Goal: Task Accomplishment & Management: Manage account settings

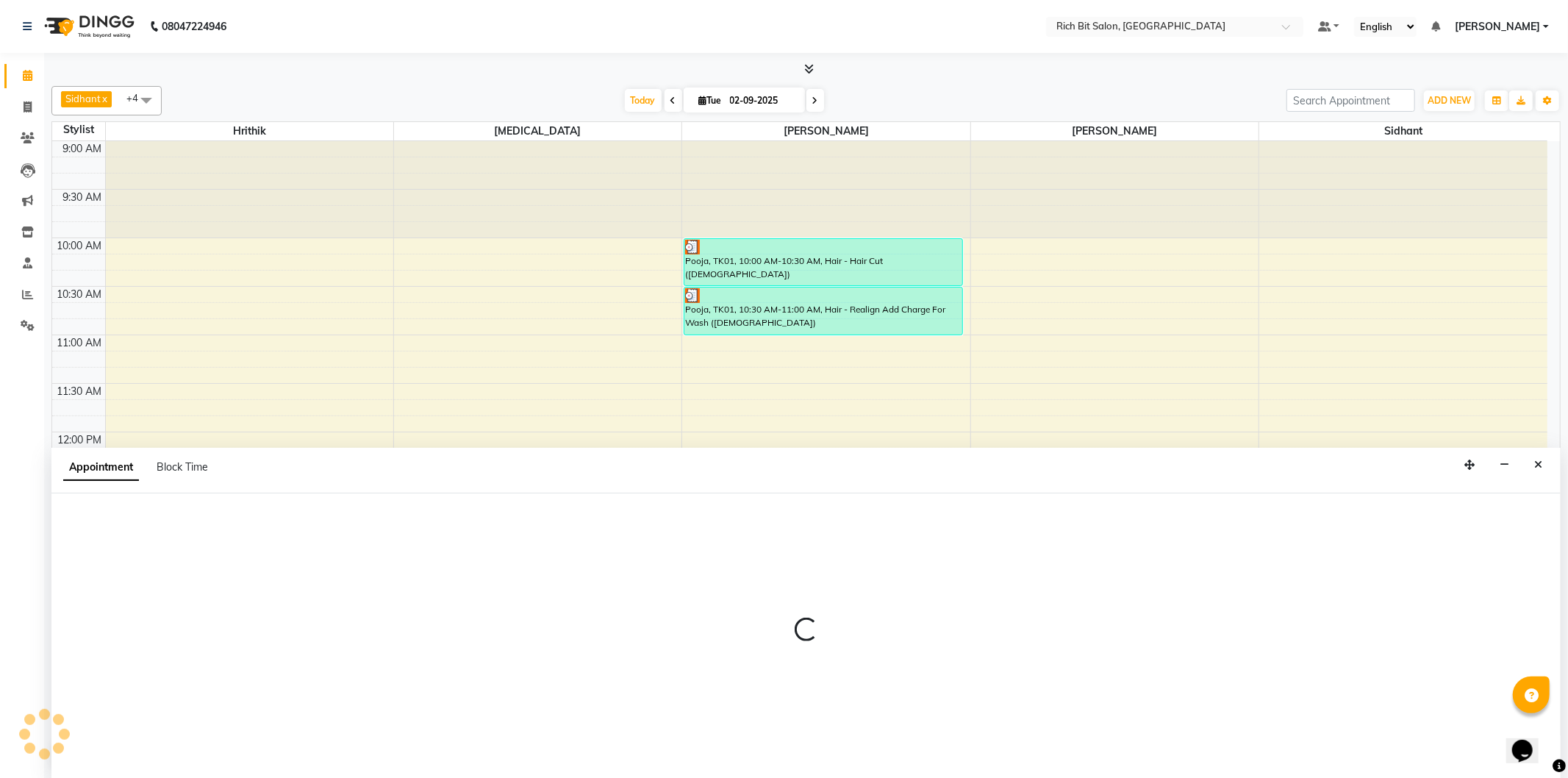
select select "8681"
select select "750"
select select "tentative"
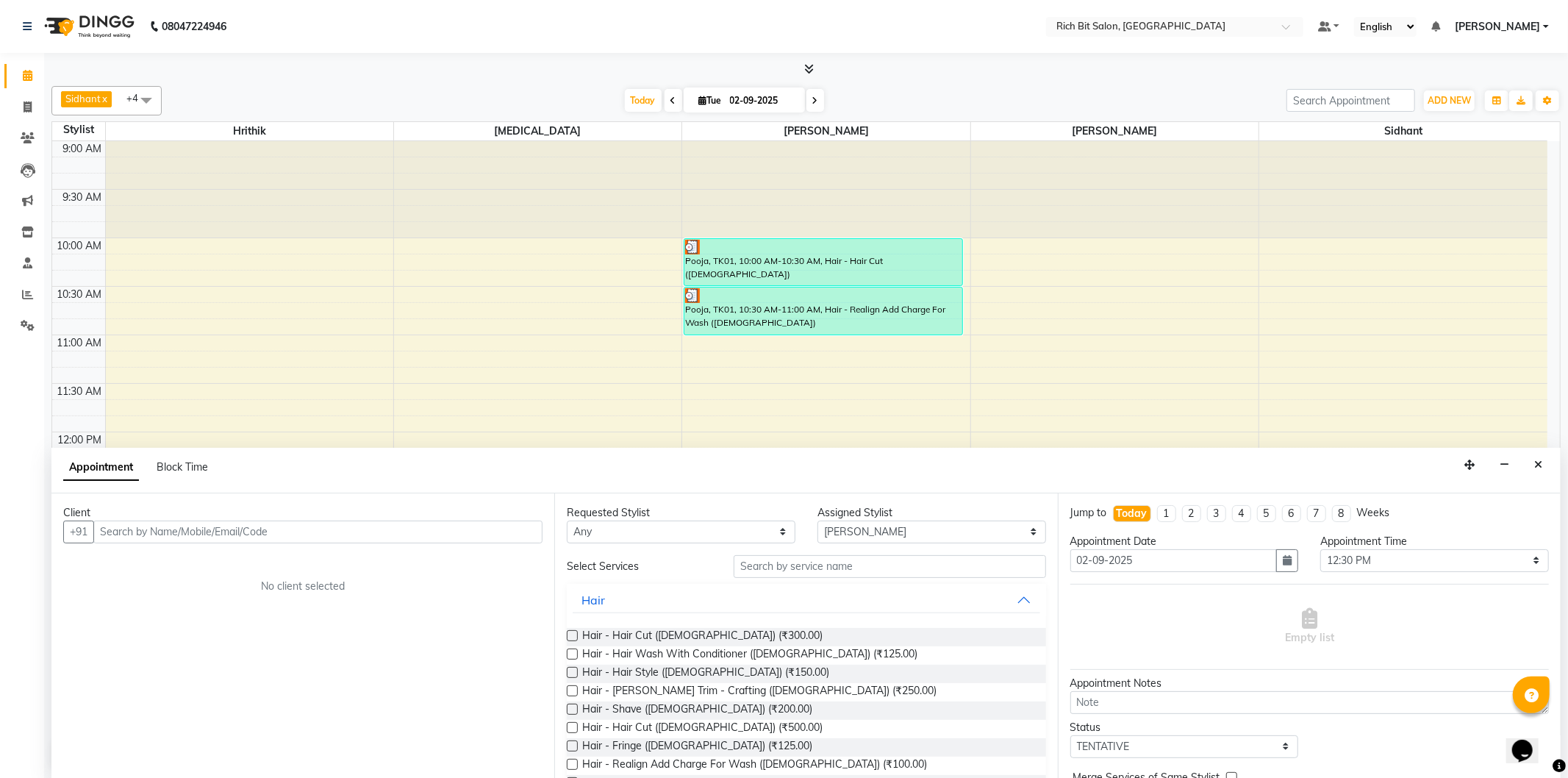
drag, startPoint x: 287, startPoint y: 522, endPoint x: 254, endPoint y: 517, distance: 33.4
click at [263, 518] on div "Client +91 No client selected" at bounding box center [303, 636] width 503 height 285
click at [175, 566] on ngb-highlight "96******55" at bounding box center [180, 563] width 60 height 15
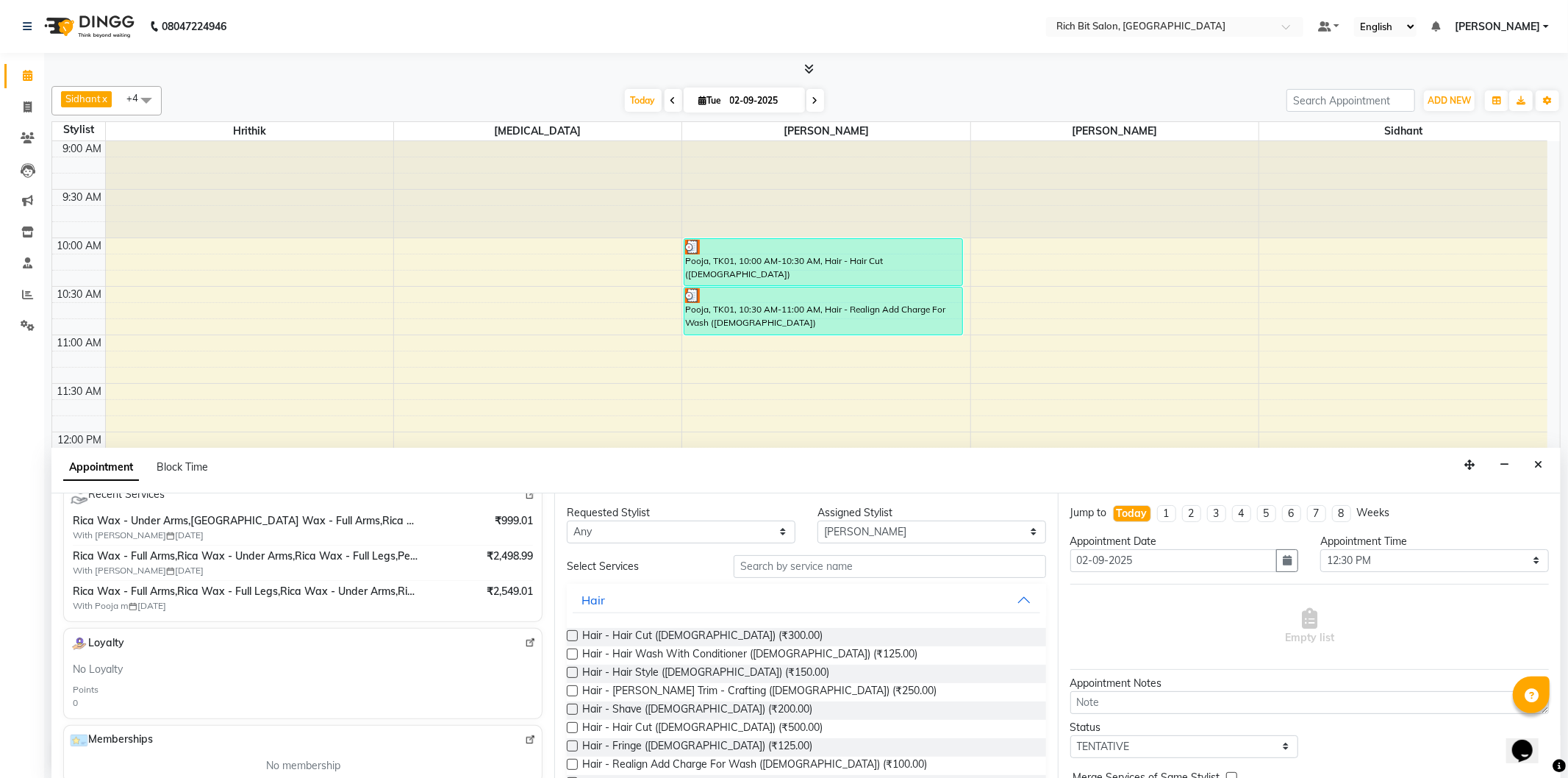
scroll to position [245, 0]
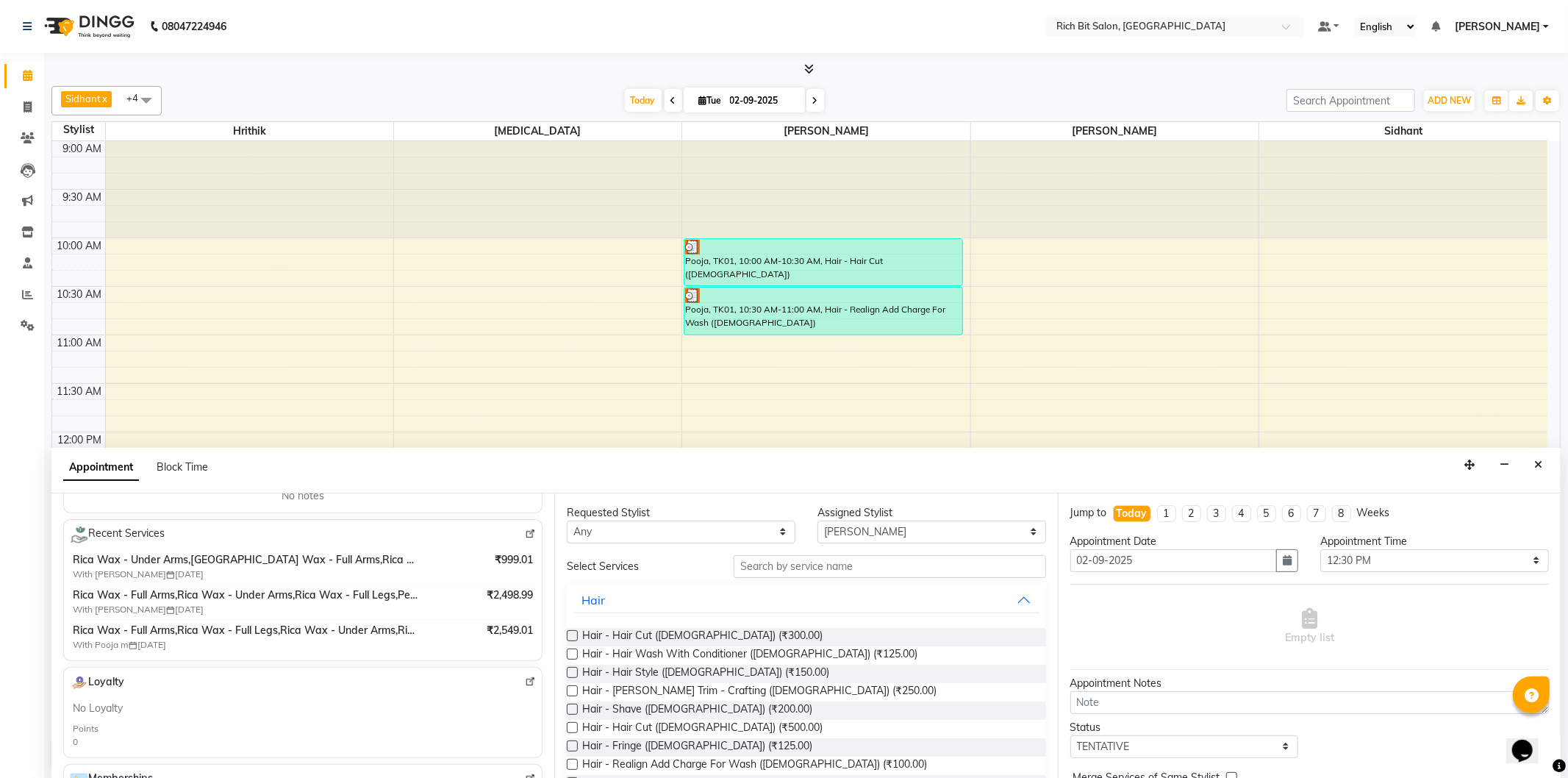
type input "96******55"
click at [449, 605] on div "Rica Wax - Full Arms,Rica Wax - Under Arms,Rica Wax - Full Legs,Peel Of Wax - B…" at bounding box center [303, 602] width 460 height 29
click at [109, 645] on span "With Pooja m [DATE]" at bounding box center [165, 645] width 183 height 13
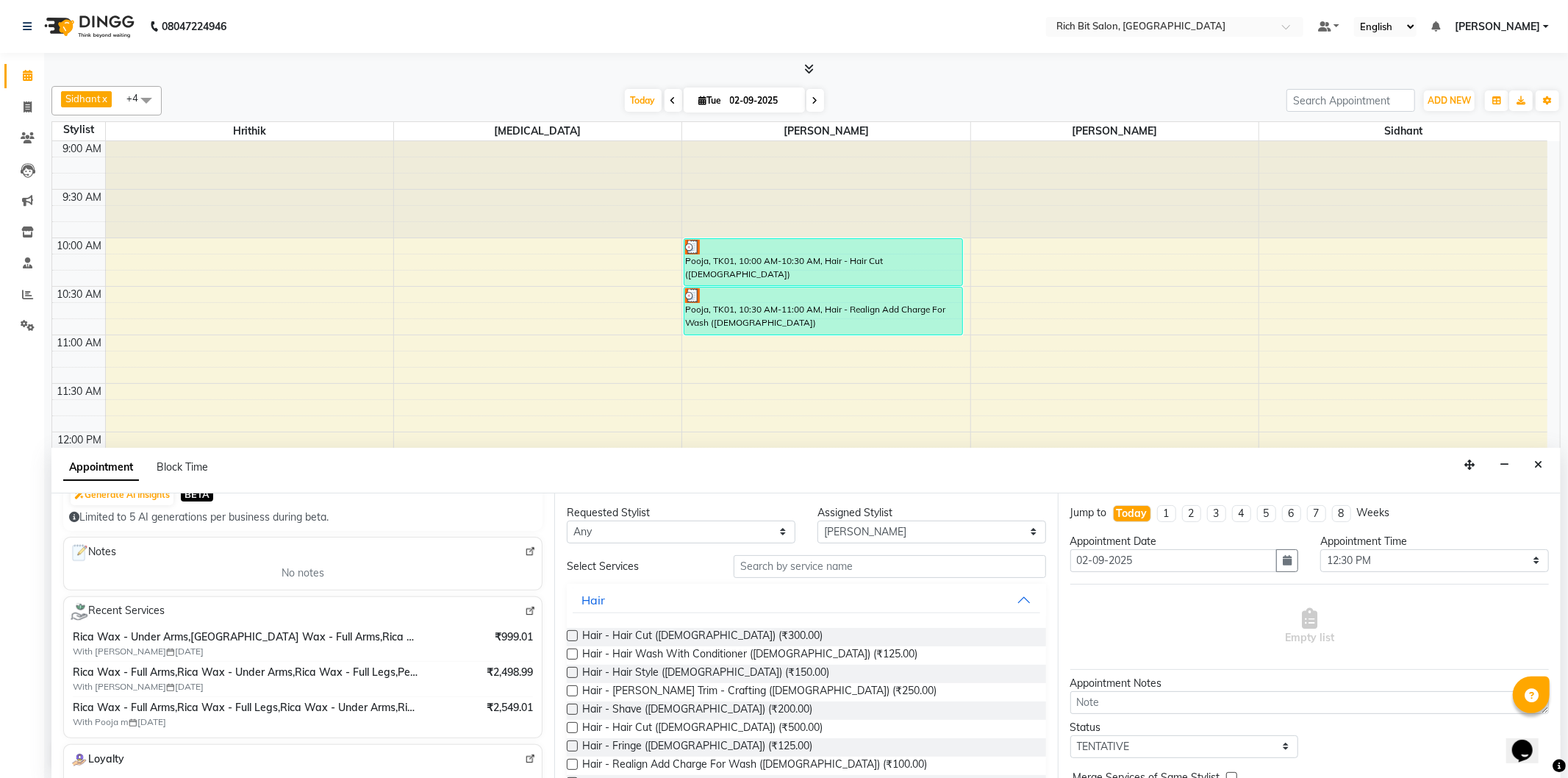
scroll to position [163, 0]
click at [209, 673] on span "Rica Wax - Full Arms,Rica Wax - Under Arms,Rica Wax - Full Legs,Peel Of Wax - B…" at bounding box center [245, 677] width 346 height 16
drag, startPoint x: 209, startPoint y: 688, endPoint x: 207, endPoint y: 678, distance: 10.2
click at [207, 688] on span "With [PERSON_NAME] [DATE]" at bounding box center [165, 691] width 183 height 13
click at [208, 678] on span "Rica Wax - Full Arms,Rica Wax - Under Arms,Rica Wax - Full Legs,Peel Of Wax - B…" at bounding box center [245, 677] width 346 height 16
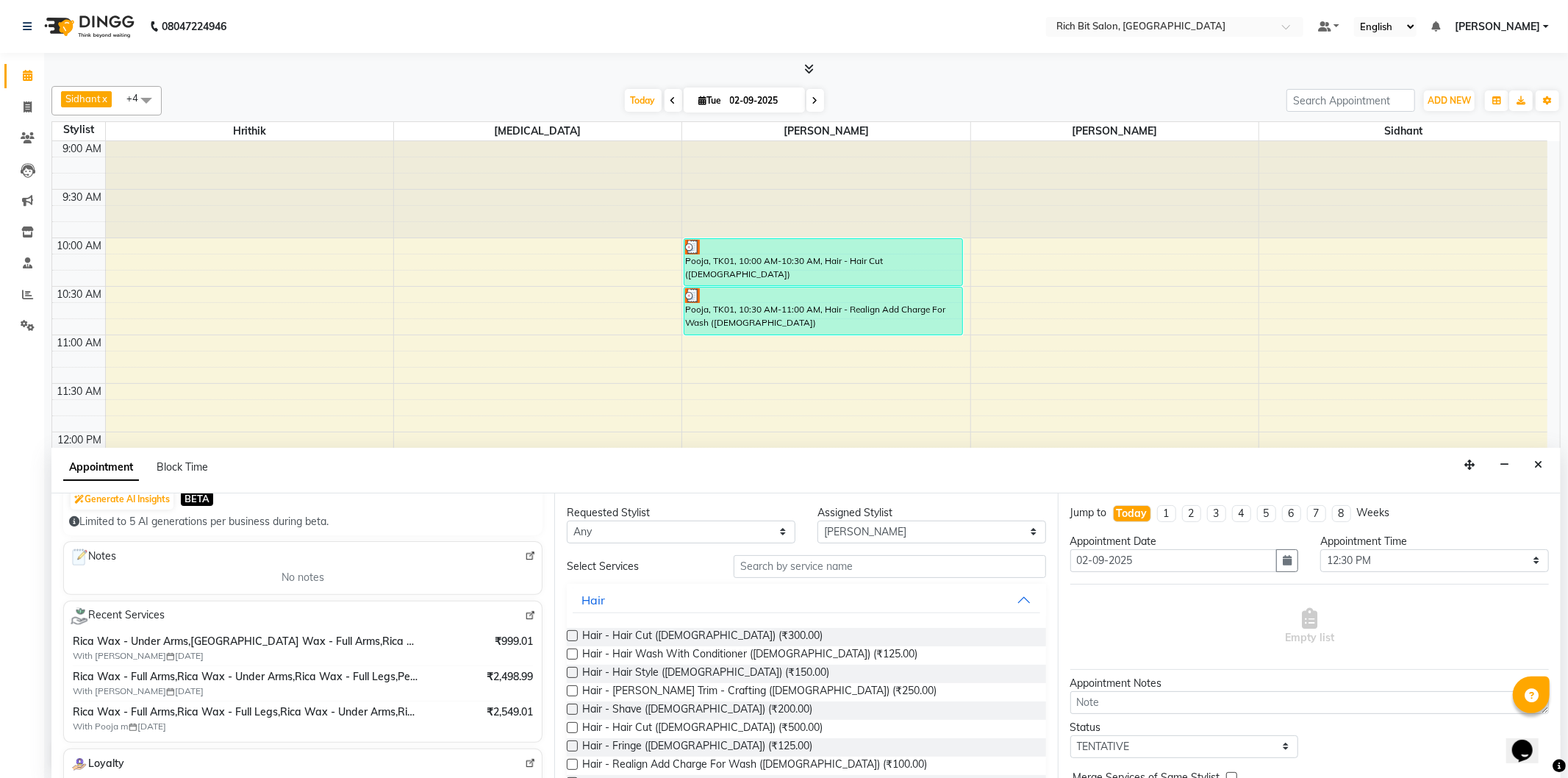
click at [209, 678] on span "Rica Wax - Full Arms,Rica Wax - Under Arms,Rica Wax - Full Legs,Peel Of Wax - B…" at bounding box center [245, 677] width 346 height 16
click at [514, 678] on span "₹2,498.99" at bounding box center [510, 677] width 46 height 16
click at [516, 678] on span "₹2,498.99" at bounding box center [510, 677] width 46 height 16
drag, startPoint x: 464, startPoint y: 724, endPoint x: 465, endPoint y: 715, distance: 9.1
click at [465, 718] on div "Rica Wax - Full Arms,Rica Wax - Full Legs,Rica Wax - Under Arms,Rica Wax - Braz…" at bounding box center [303, 718] width 460 height 29
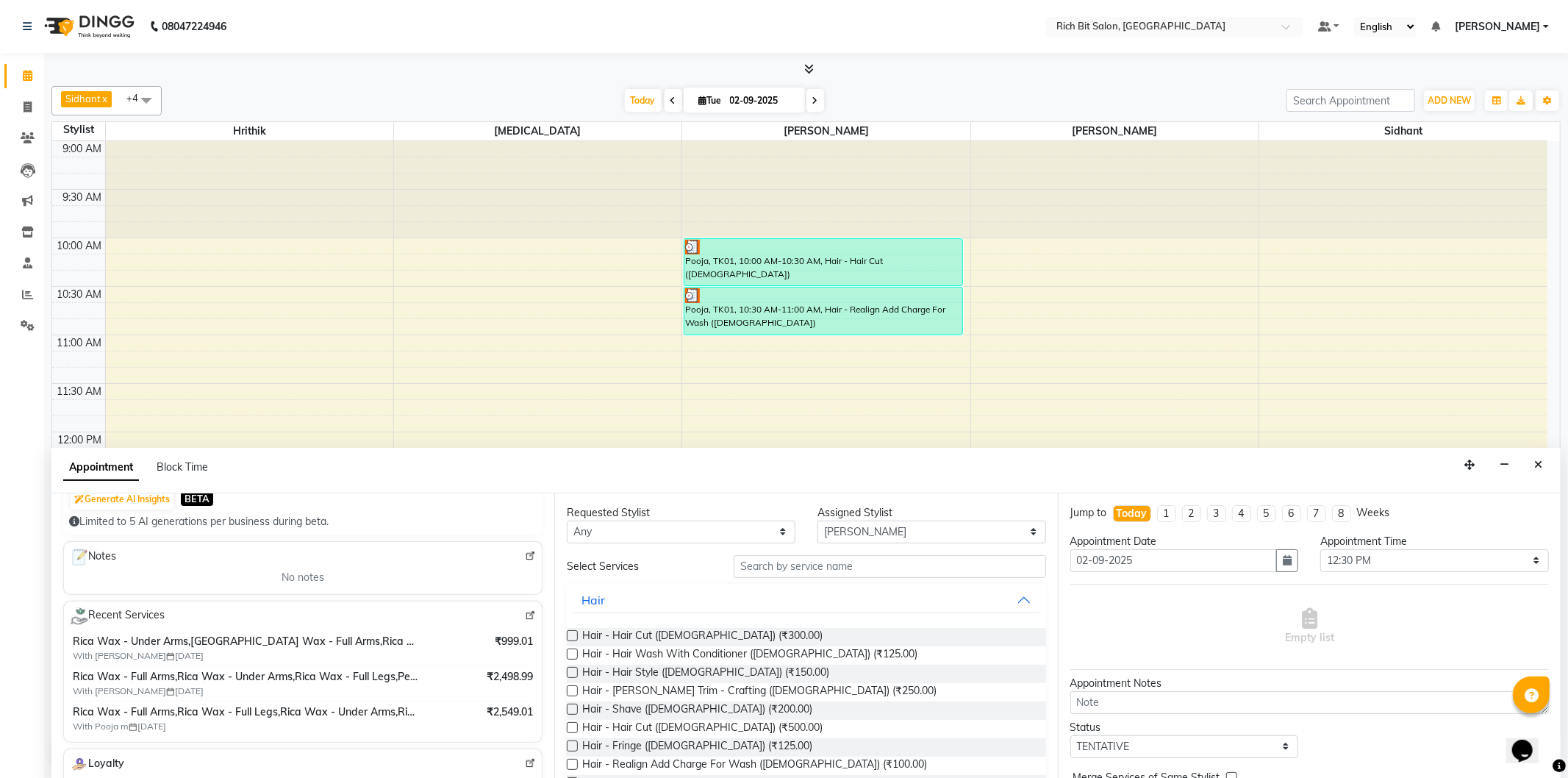
click at [465, 715] on div "Rica Wax - Full Arms,Rica Wax - Full Legs,Rica Wax - Under Arms,Rica Wax - Braz…" at bounding box center [303, 718] width 460 height 29
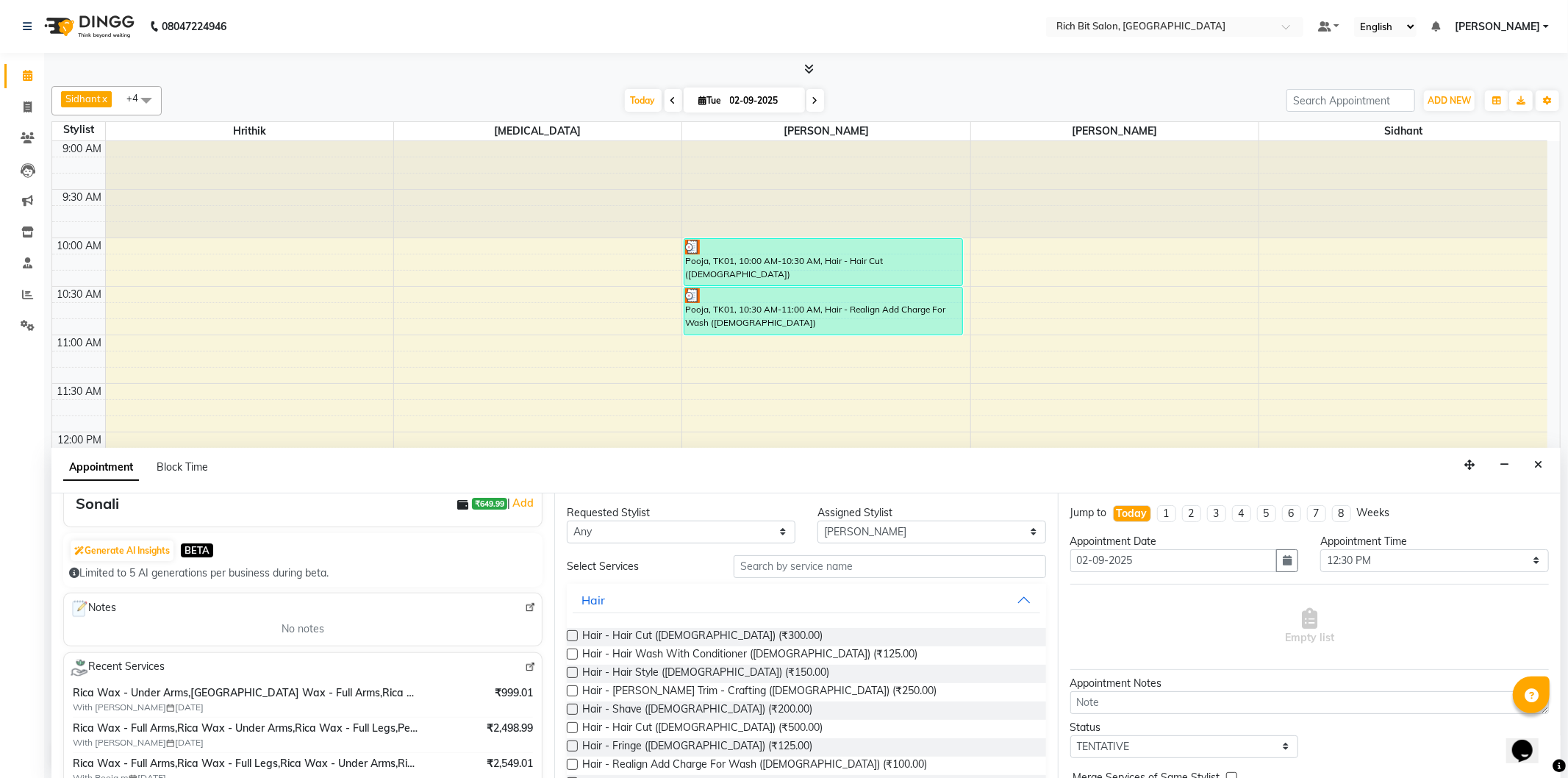
scroll to position [0, 0]
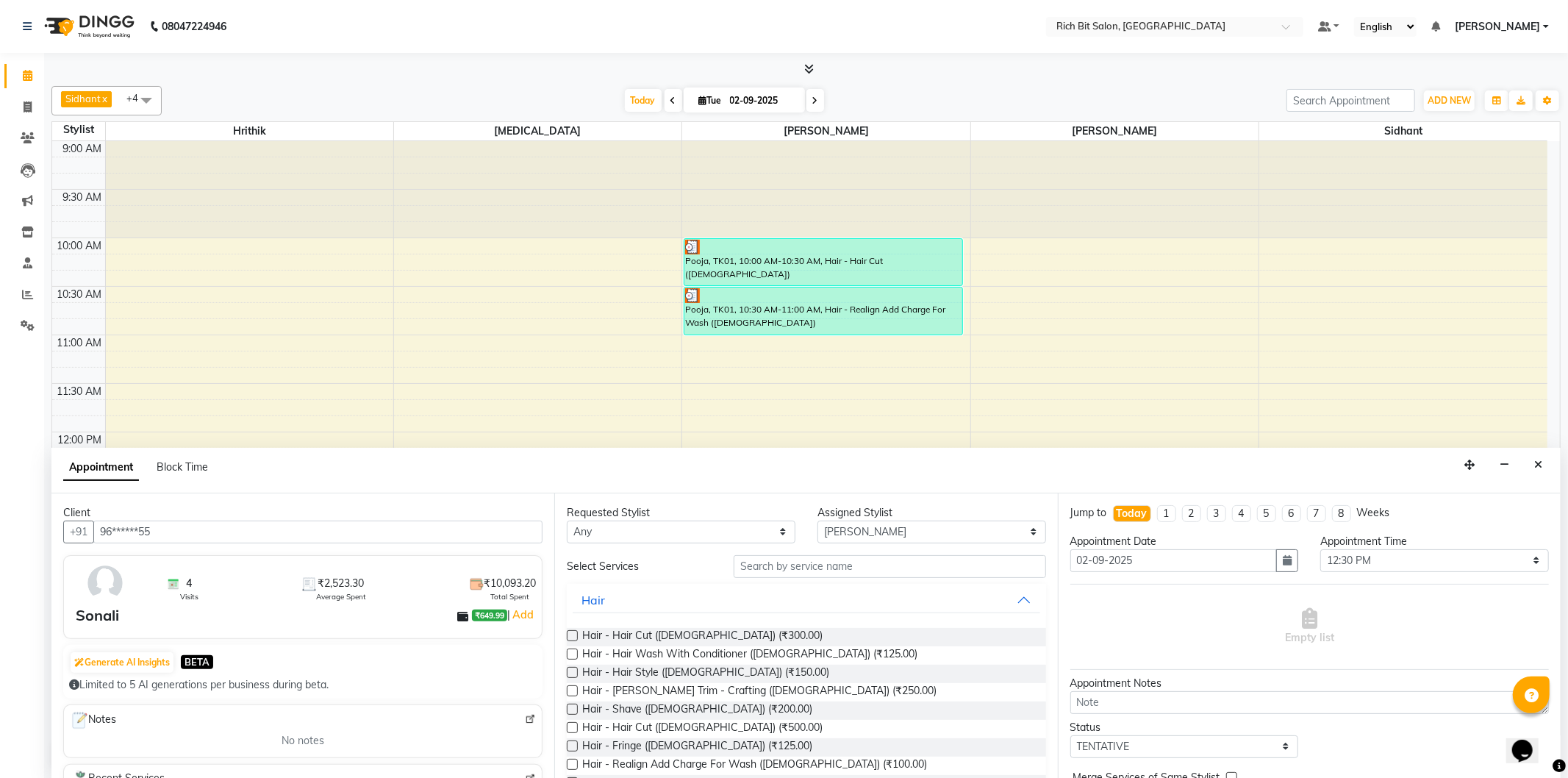
click at [97, 592] on img at bounding box center [105, 583] width 42 height 42
click at [112, 616] on div "Sonali" at bounding box center [97, 616] width 43 height 22
click at [93, 600] on img at bounding box center [105, 583] width 42 height 42
click at [105, 605] on div "Sonali" at bounding box center [97, 616] width 43 height 22
click at [101, 625] on div "Sonali" at bounding box center [97, 616] width 43 height 22
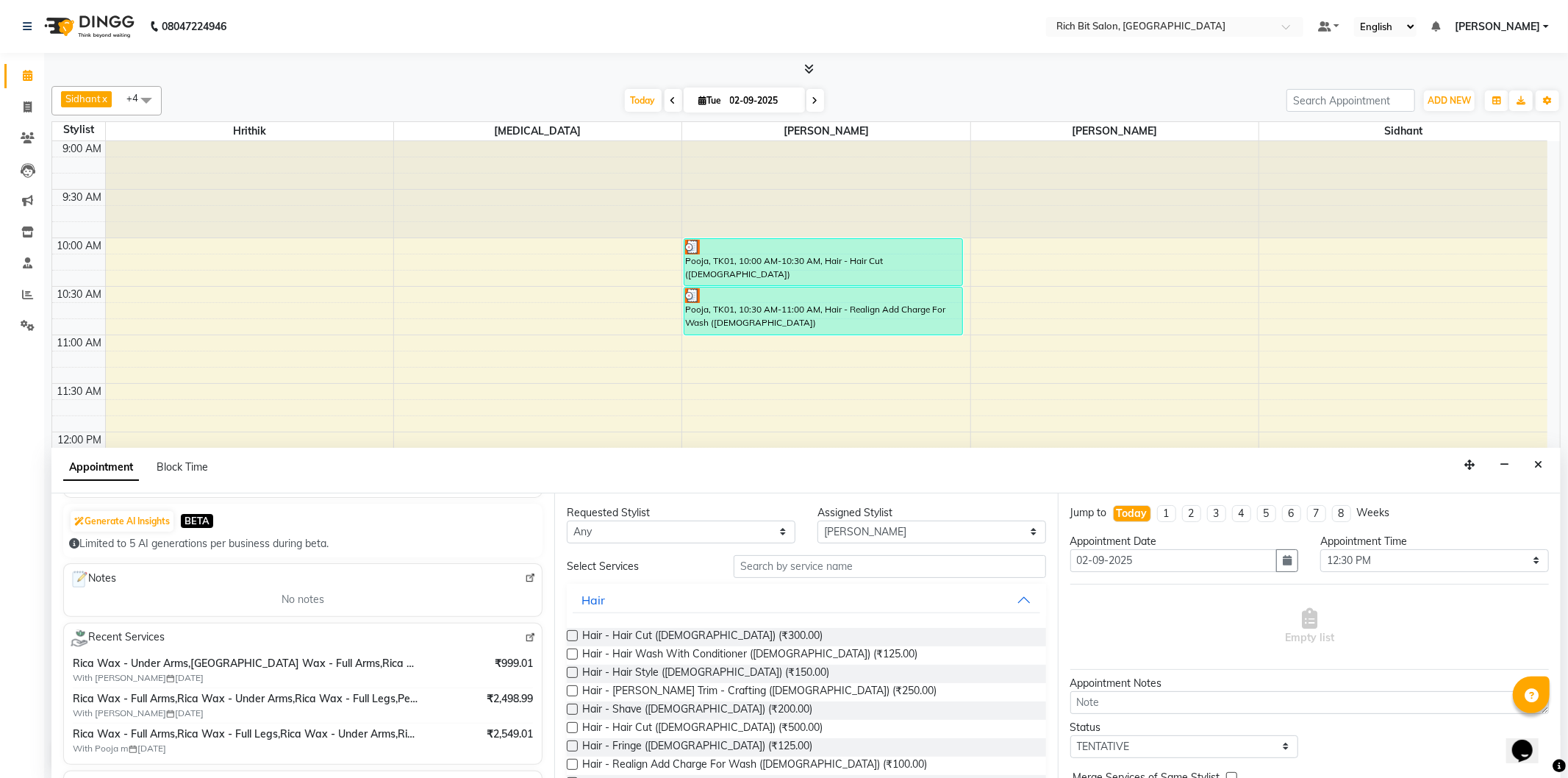
scroll to position [163, 0]
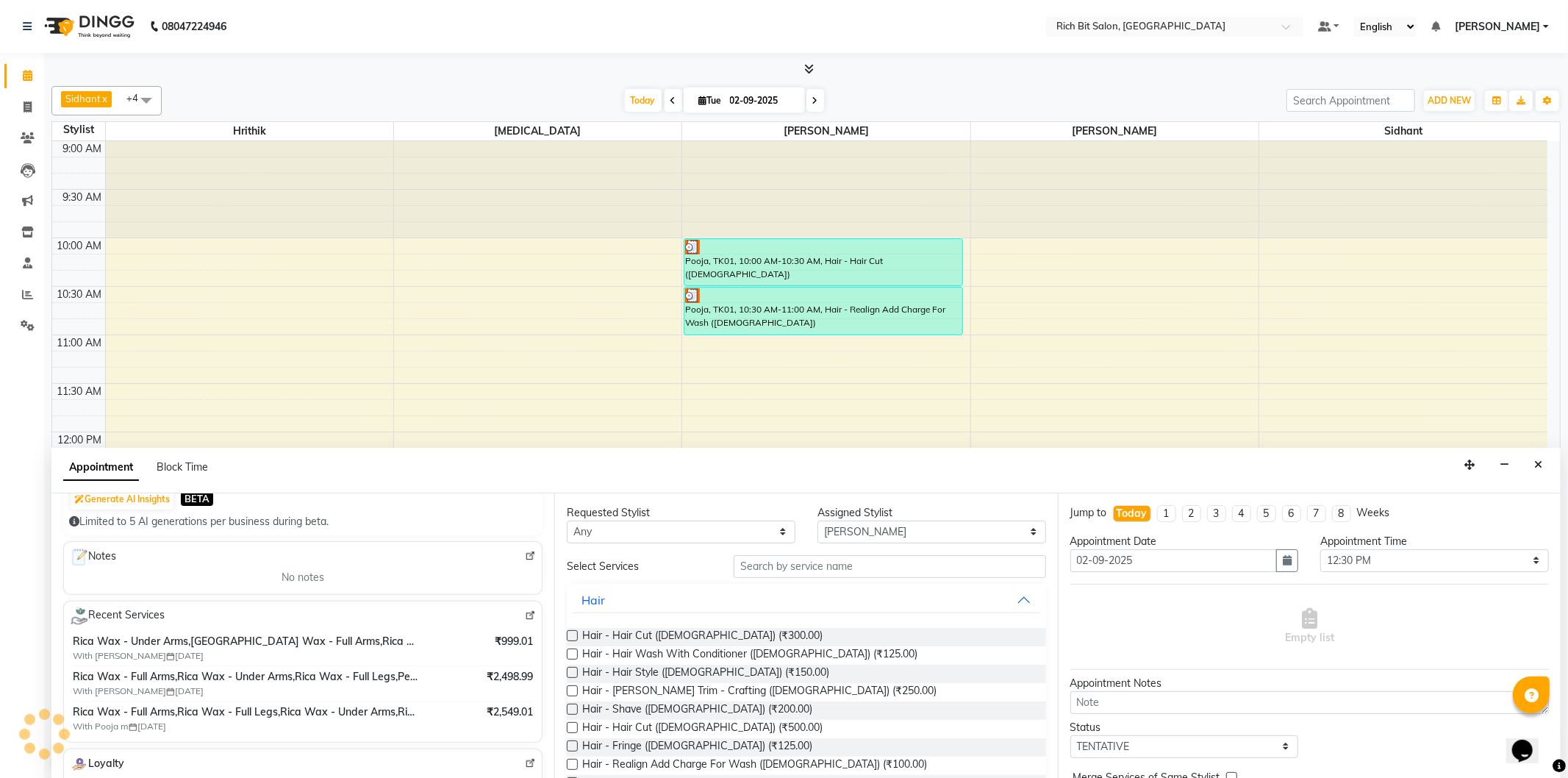
click at [371, 686] on div "Rica Wax - Full Arms,Rica Wax - Under Arms,Rica Wax - Full Legs,Peel Of Wax - B…" at bounding box center [245, 683] width 346 height 29
click at [143, 659] on span "With [PERSON_NAME] [DATE]" at bounding box center [165, 656] width 183 height 13
drag, startPoint x: 517, startPoint y: 647, endPoint x: 422, endPoint y: 638, distance: 95.4
click at [512, 647] on span "₹999.01" at bounding box center [514, 642] width 38 height 16
click at [341, 647] on span "Rica Wax - Under Arms,[GEOGRAPHIC_DATA] Wax - Full Arms,Rica Wax - Full Legs,Ey…" at bounding box center [245, 642] width 346 height 16
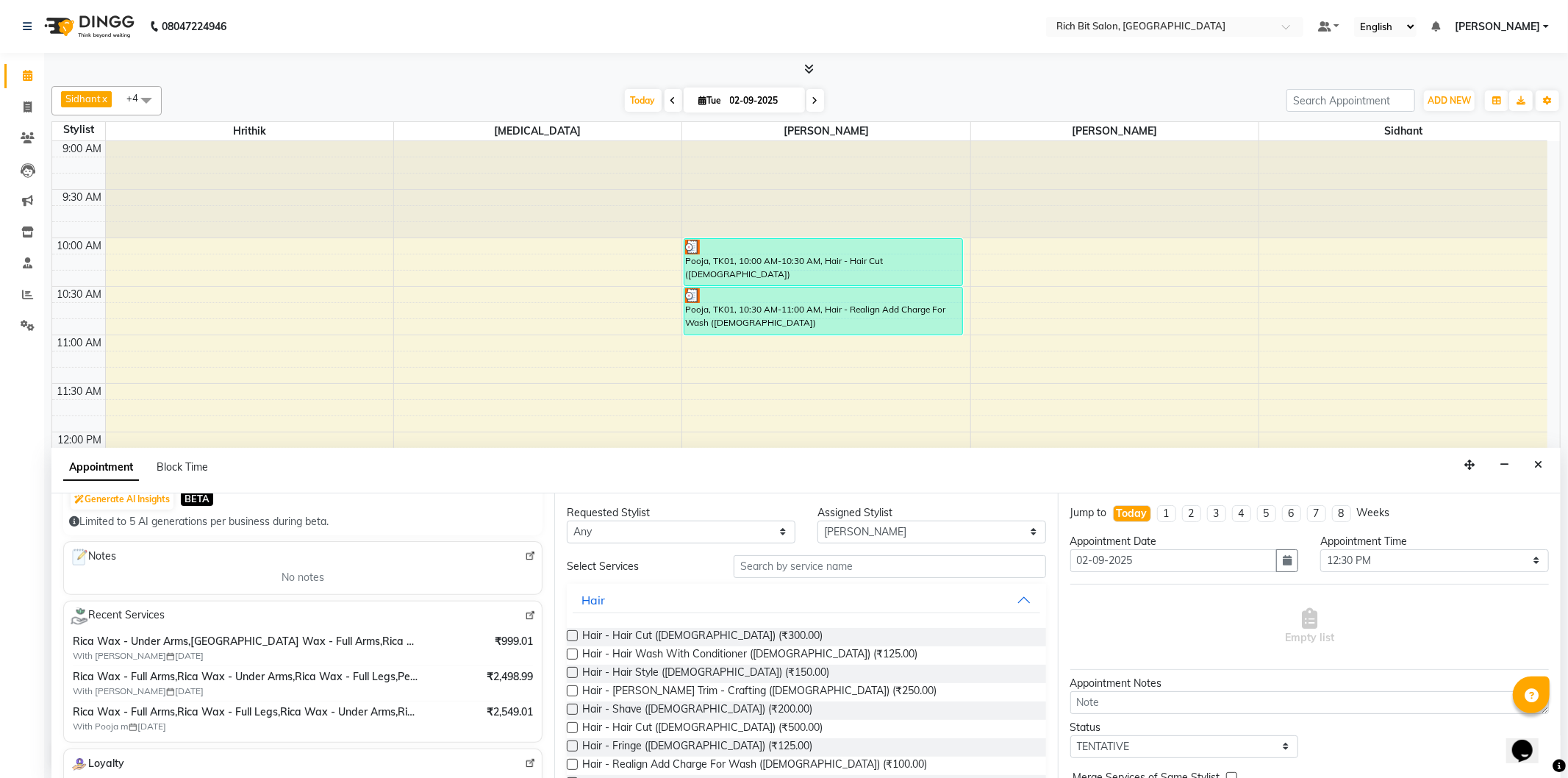
click at [342, 647] on span "Rica Wax - Under Arms,[GEOGRAPHIC_DATA] Wax - Full Arms,Rica Wax - Full Legs,Ey…" at bounding box center [245, 642] width 346 height 16
click at [204, 656] on span "With [PERSON_NAME] [DATE]" at bounding box center [165, 656] width 183 height 13
click at [360, 710] on span "Rica Wax - Full Arms,Rica Wax - Full Legs,Rica Wax - Under Arms,Rica Wax - Braz…" at bounding box center [245, 712] width 346 height 16
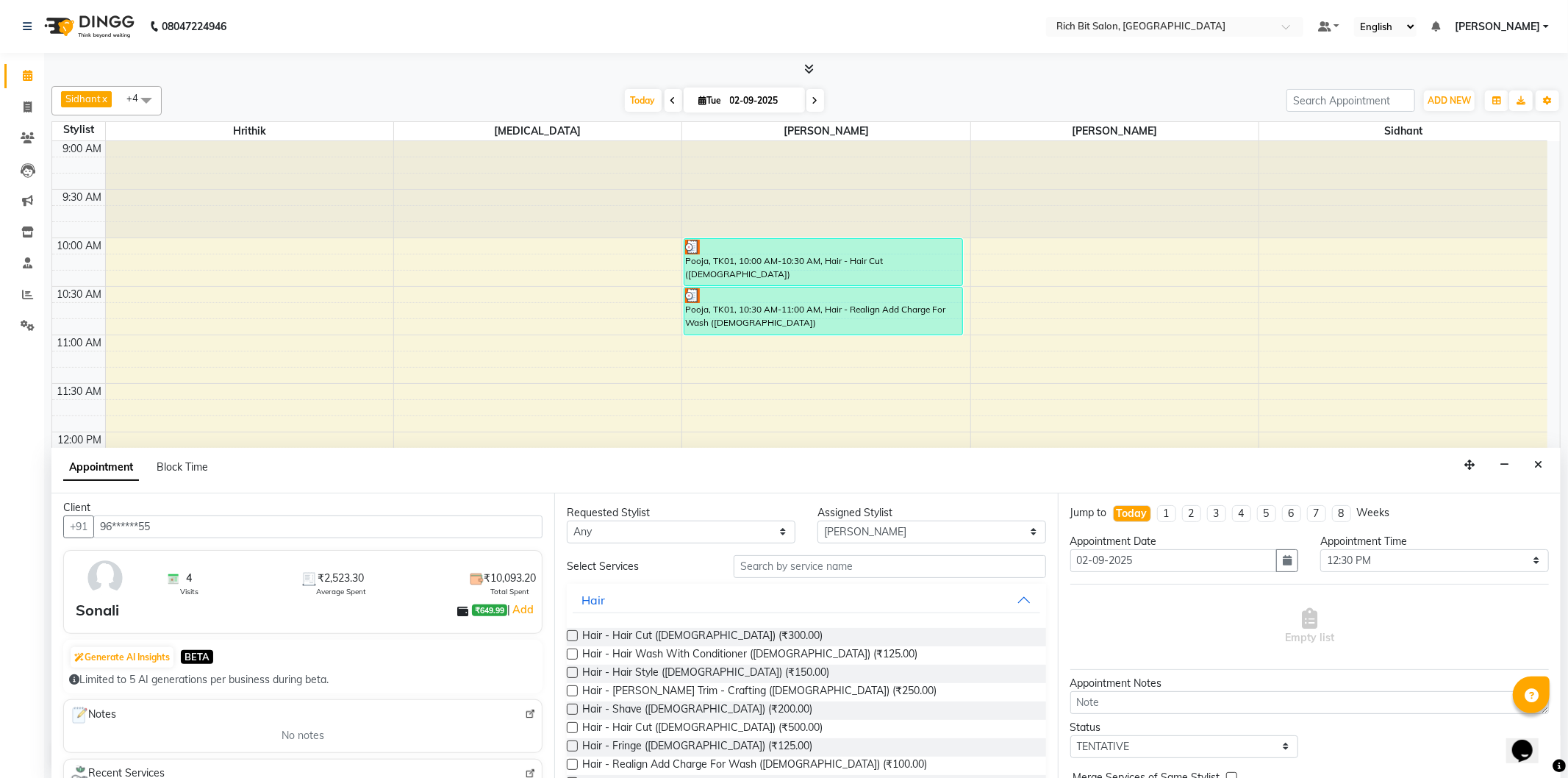
scroll to position [0, 0]
click at [818, 559] on input "text" at bounding box center [890, 566] width 312 height 23
type input "f"
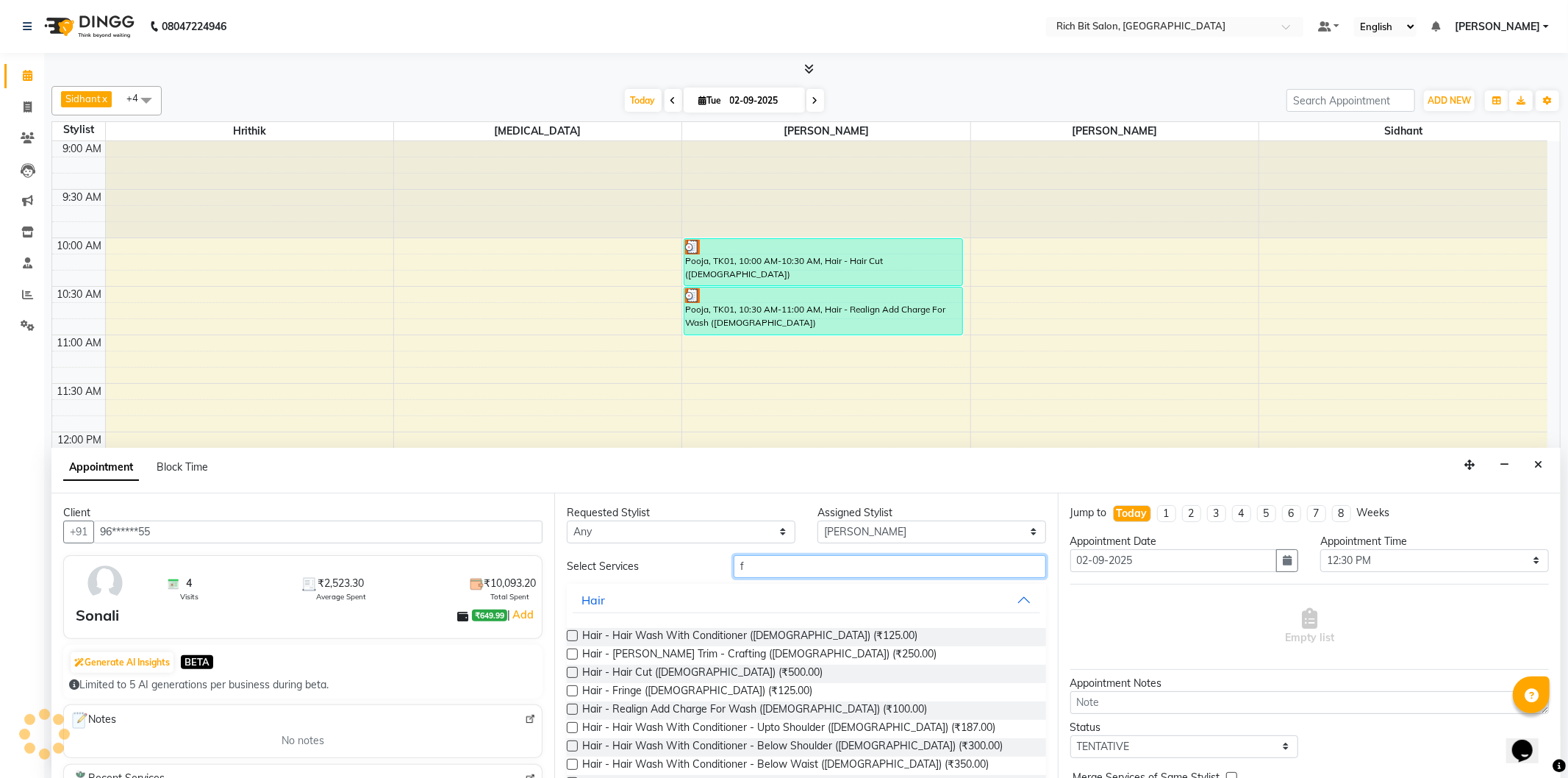
click at [750, 560] on input "f" at bounding box center [890, 566] width 312 height 23
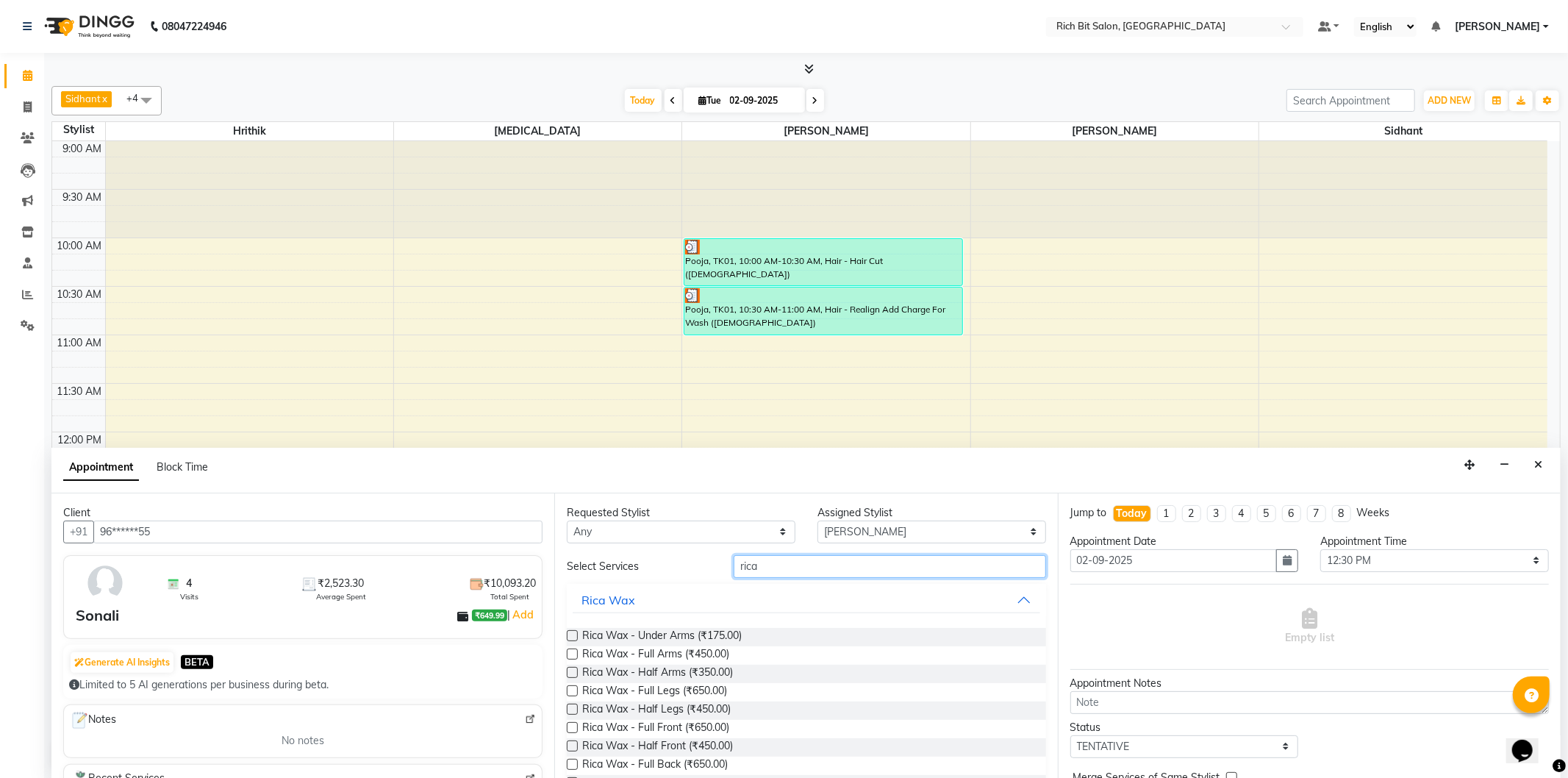
type input "rica"
click at [574, 637] on label at bounding box center [572, 636] width 11 height 11
click at [574, 637] on input "checkbox" at bounding box center [572, 637] width 9 height 9
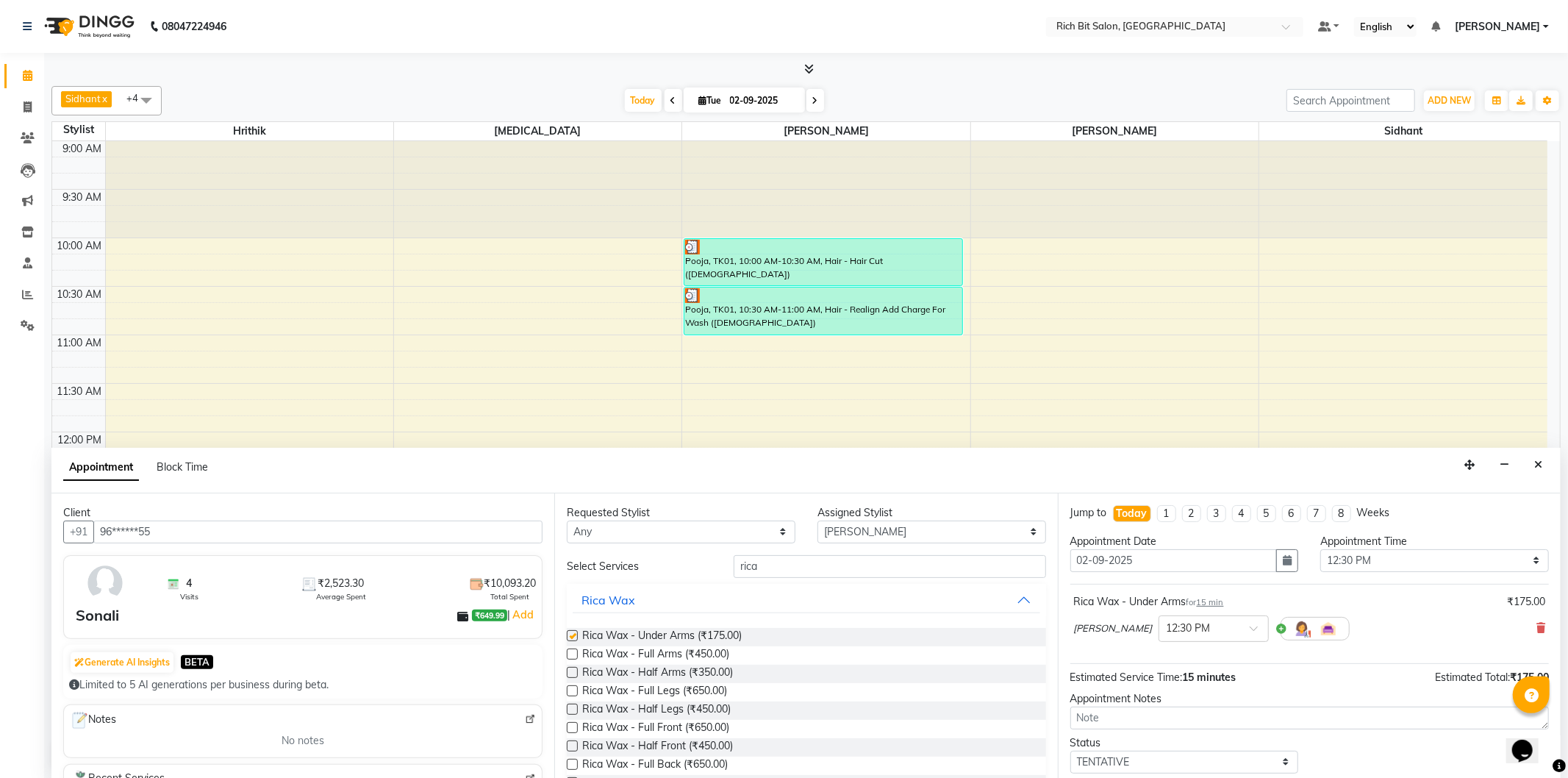
checkbox input "false"
click at [572, 656] on label at bounding box center [572, 654] width 11 height 11
click at [572, 656] on input "checkbox" at bounding box center [572, 656] width 9 height 9
checkbox input "false"
click at [572, 693] on label at bounding box center [572, 691] width 11 height 11
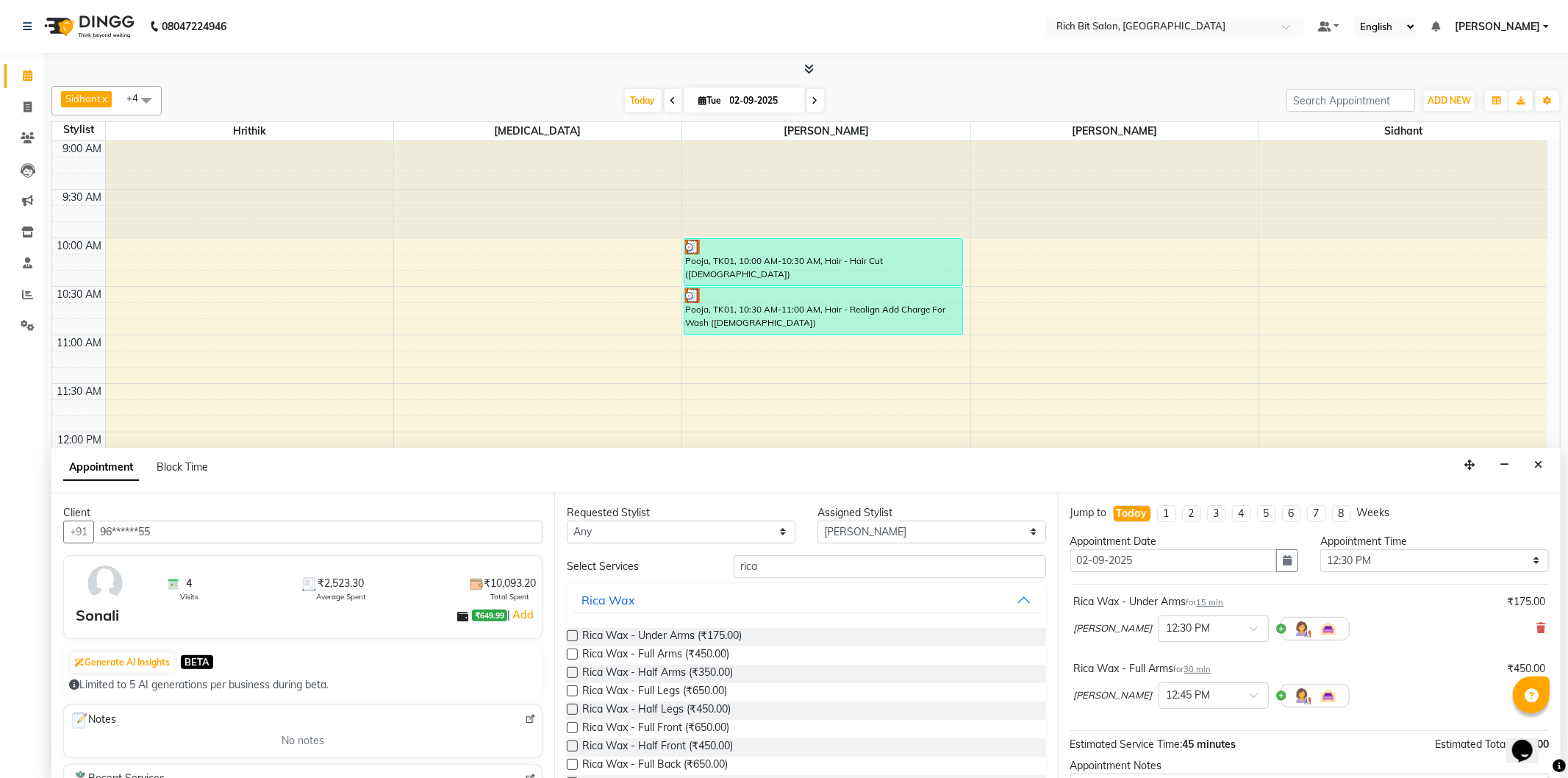
click at [572, 693] on input "checkbox" at bounding box center [572, 693] width 9 height 9
checkbox input "false"
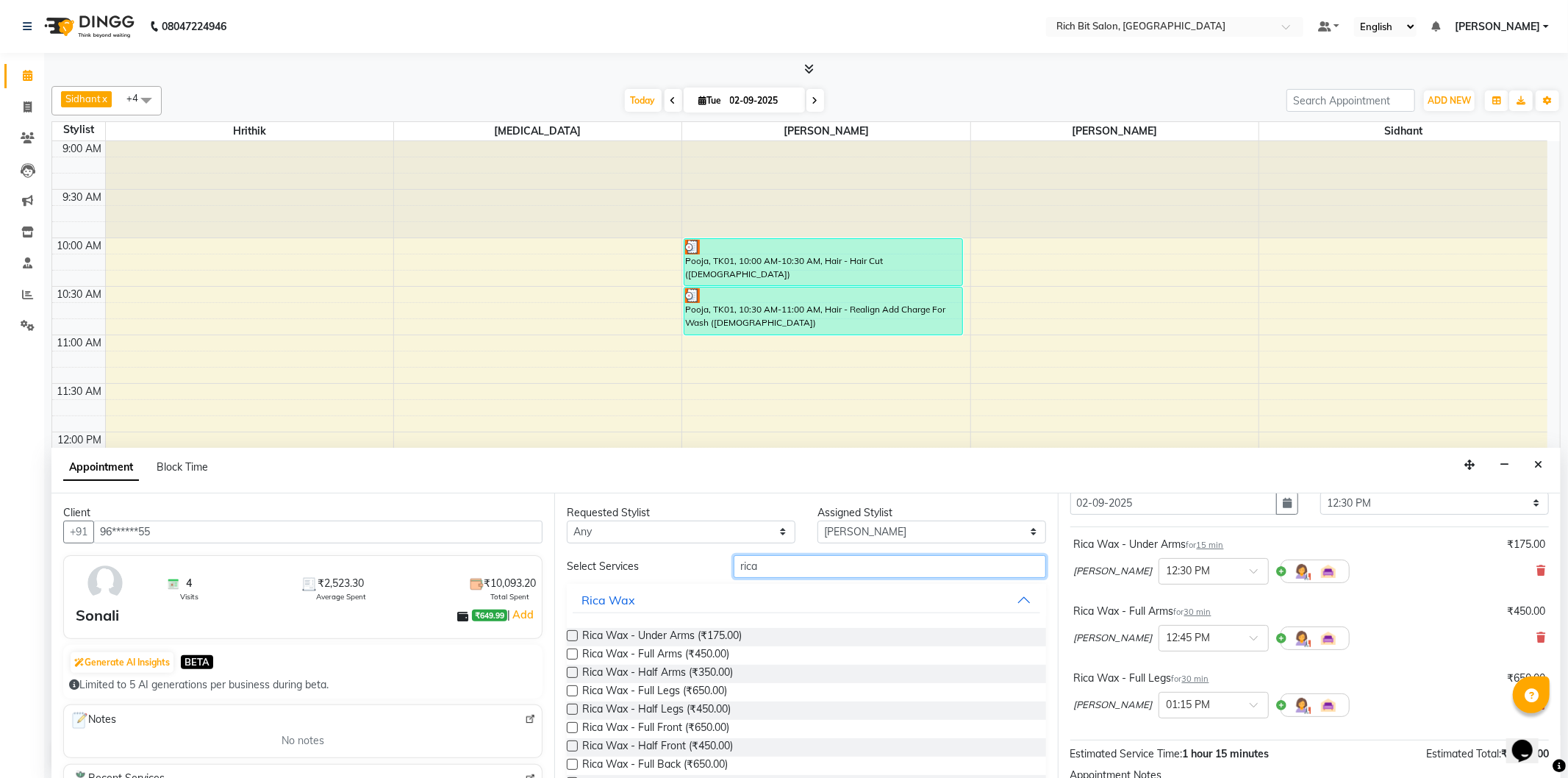
click at [760, 562] on input "rica" at bounding box center [890, 566] width 312 height 23
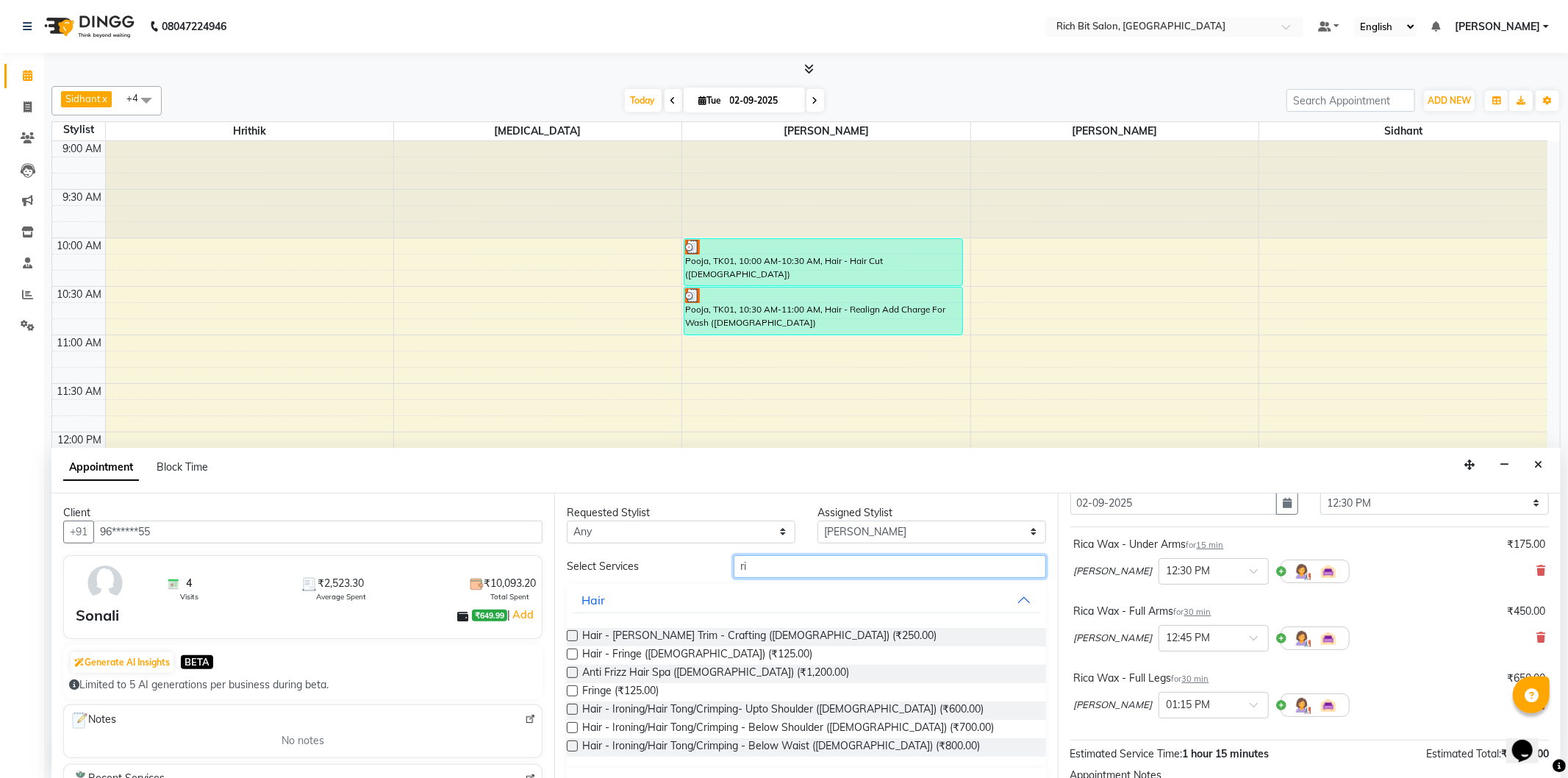
type input "r"
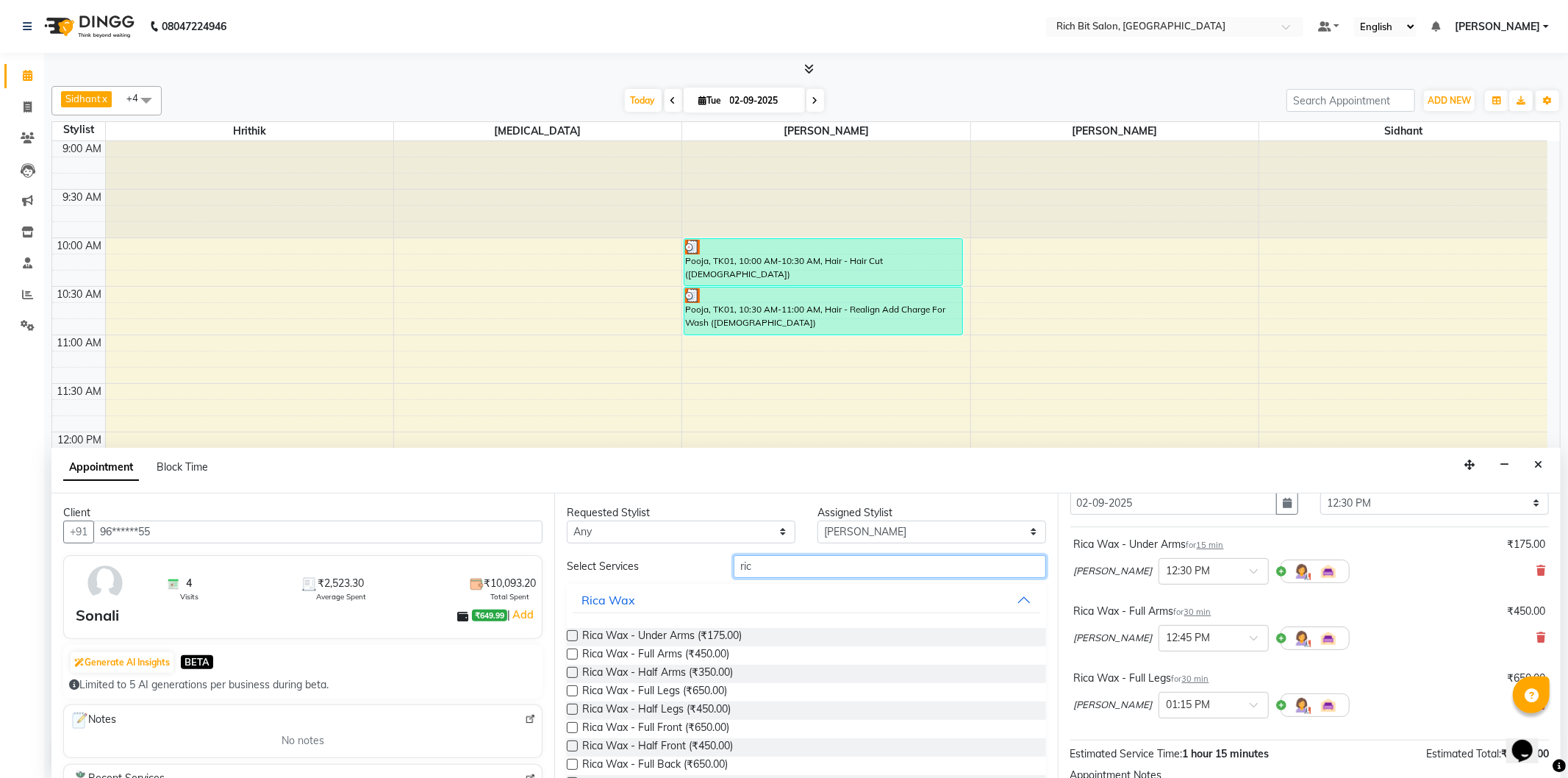
scroll to position [162, 0]
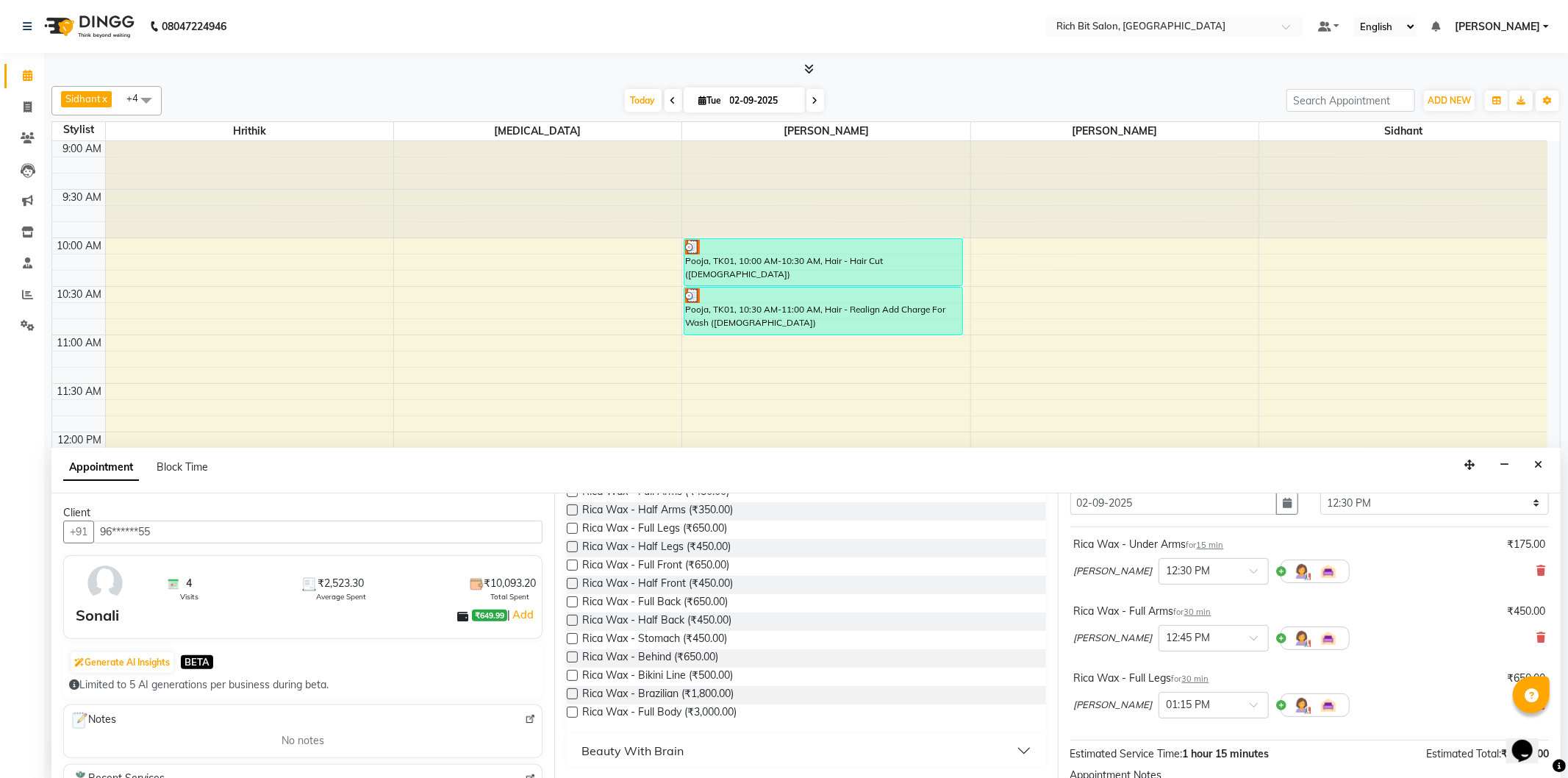
type input "ric"
click at [572, 699] on label at bounding box center [572, 694] width 11 height 11
click at [572, 699] on input "checkbox" at bounding box center [572, 695] width 9 height 9
checkbox input "false"
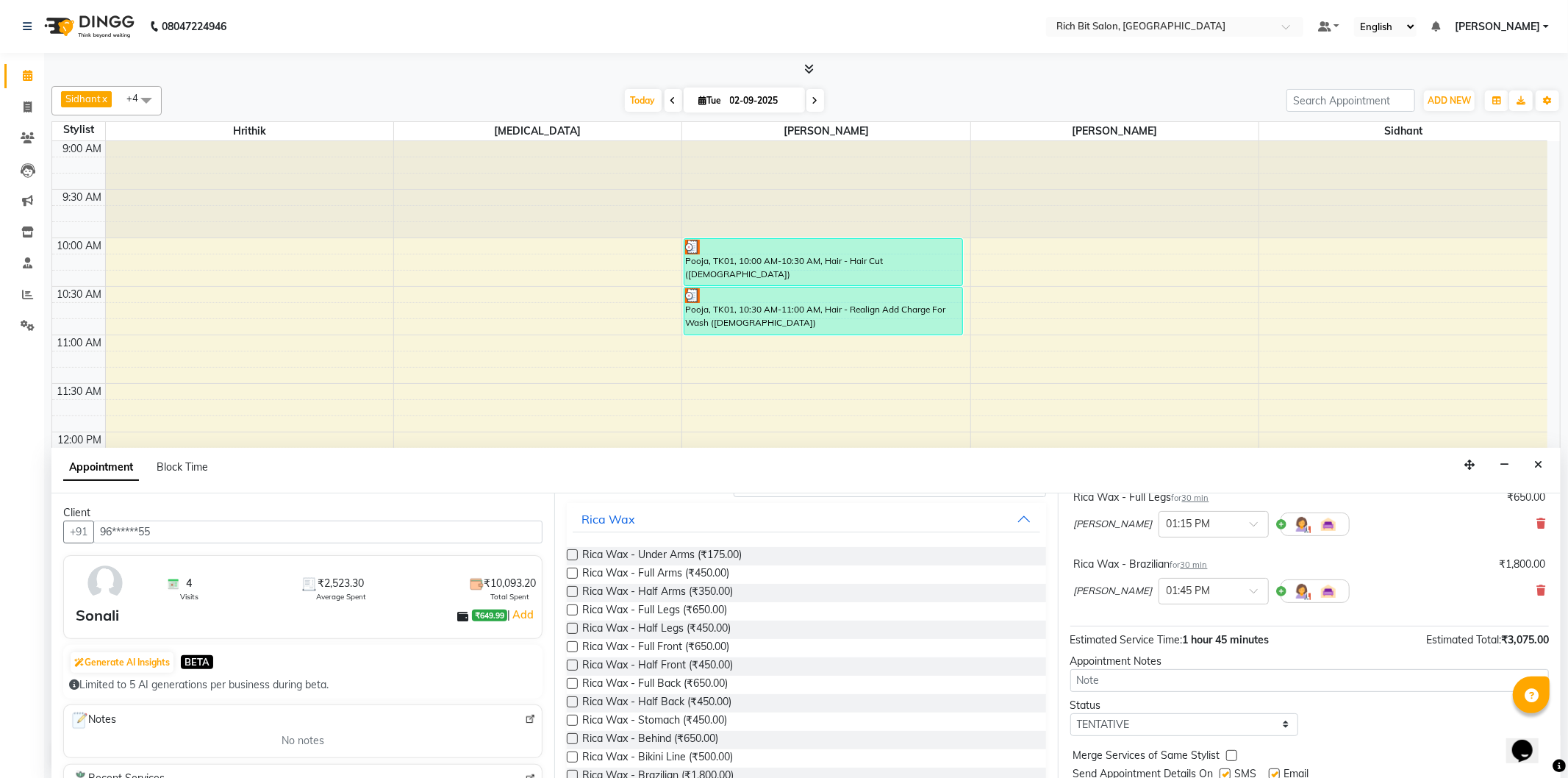
scroll to position [289, 0]
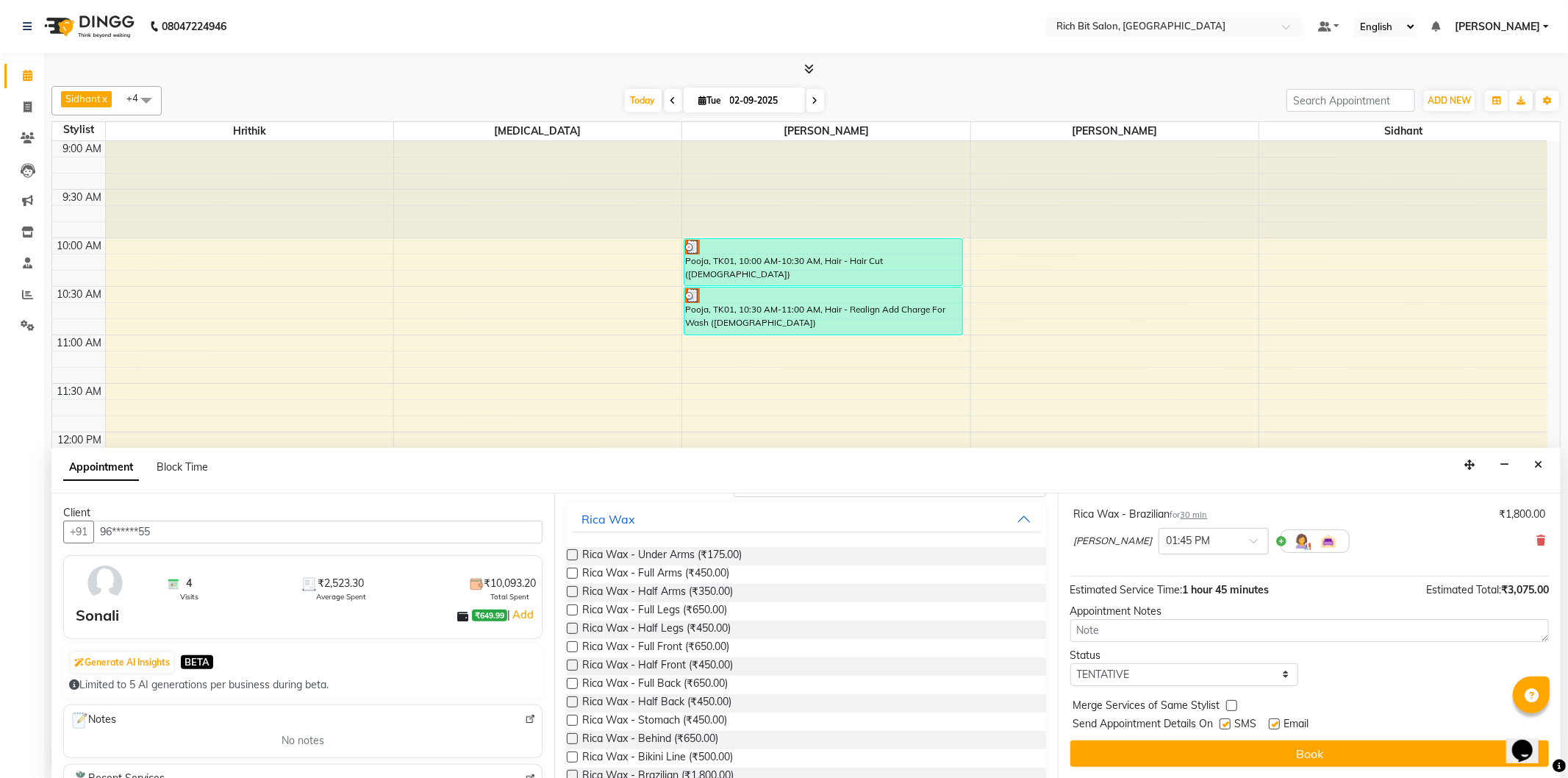
drag, startPoint x: 1333, startPoint y: 749, endPoint x: 1341, endPoint y: 745, distance: 8.9
click at [1334, 748] on button "Book" at bounding box center [1309, 754] width 478 height 27
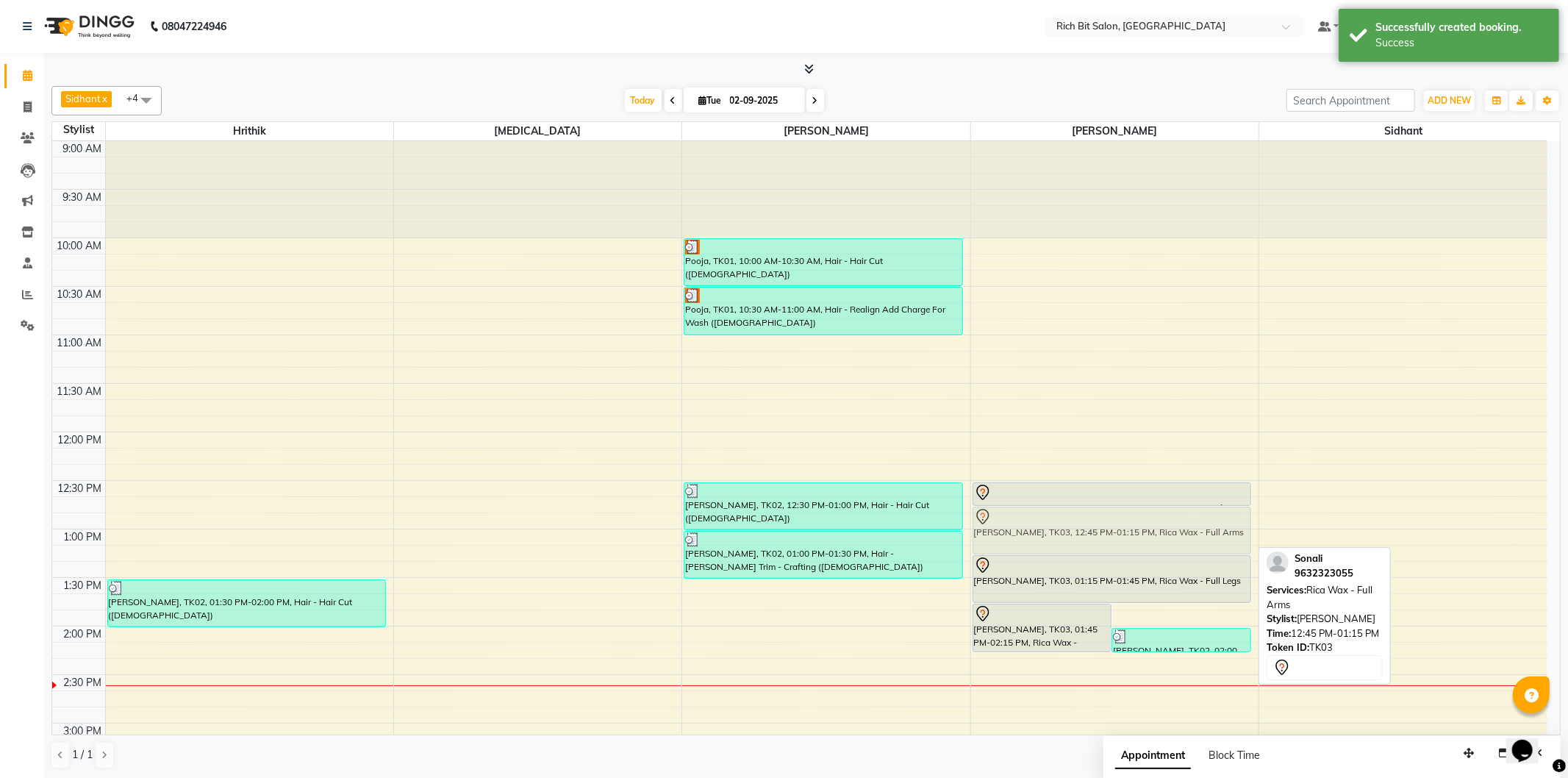
click at [1061, 553] on div at bounding box center [1112, 554] width 278 height 6
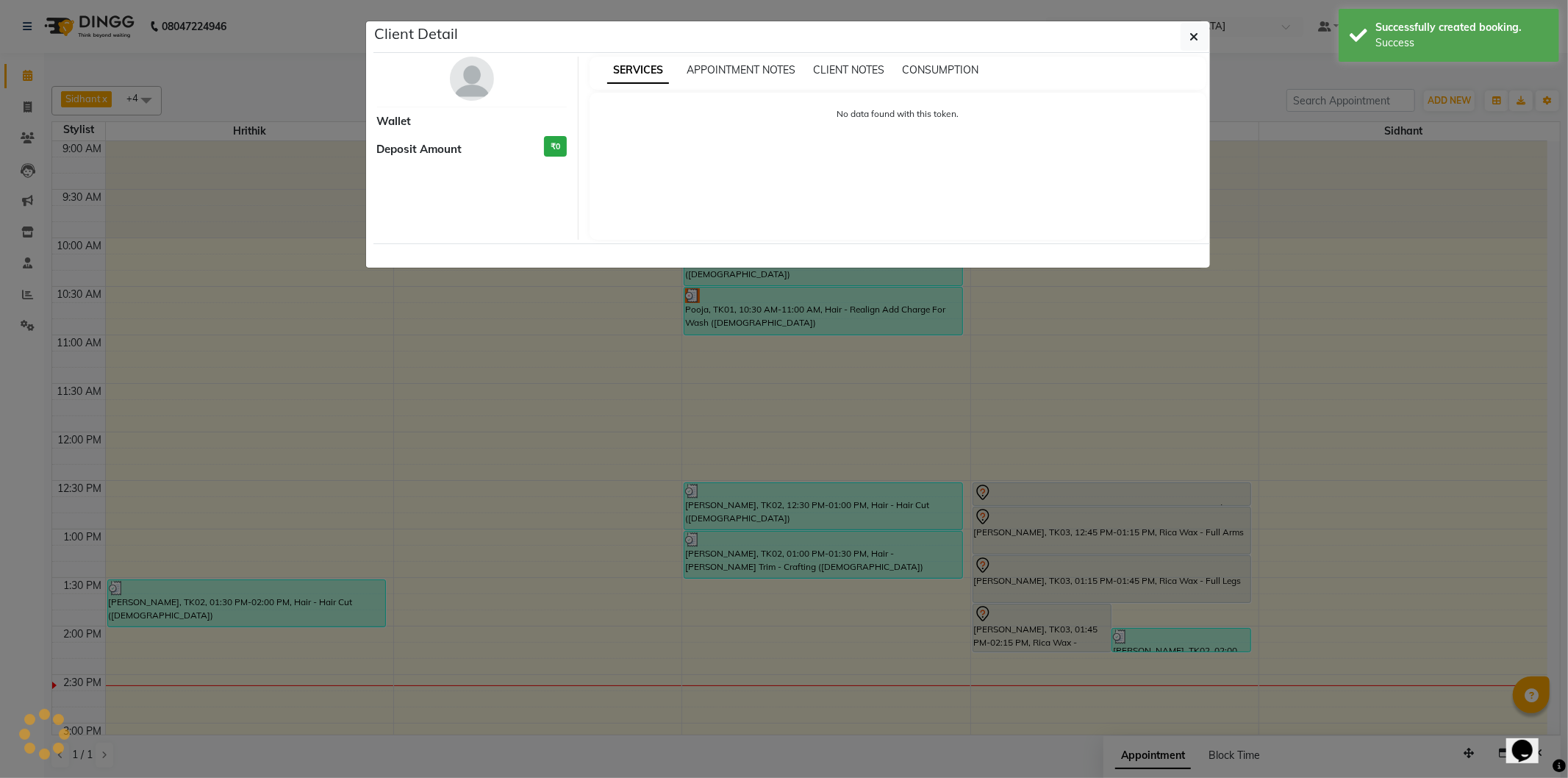
select select "7"
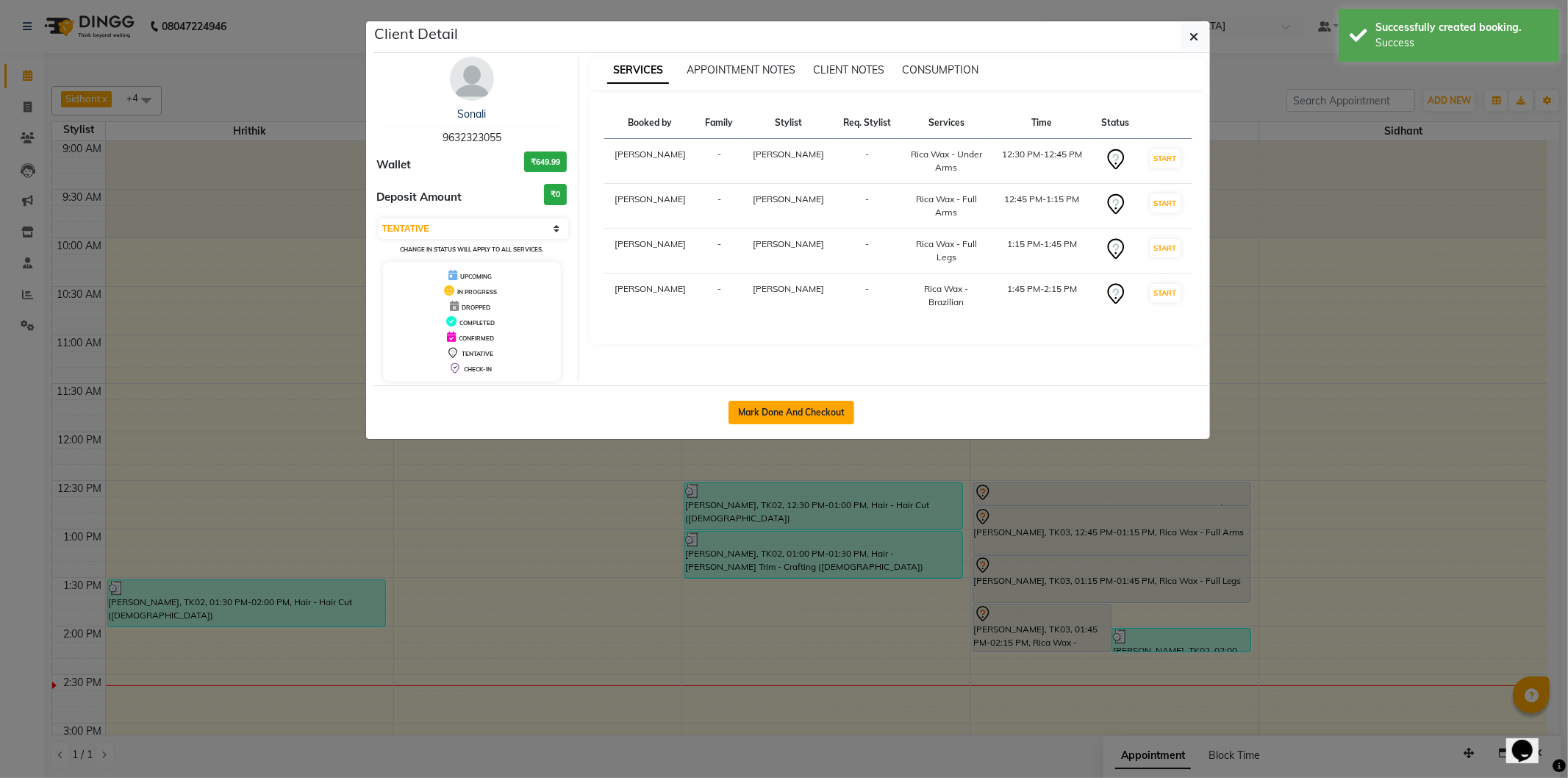
click at [817, 414] on button "Mark Done And Checkout" at bounding box center [791, 413] width 125 height 24
select select "service"
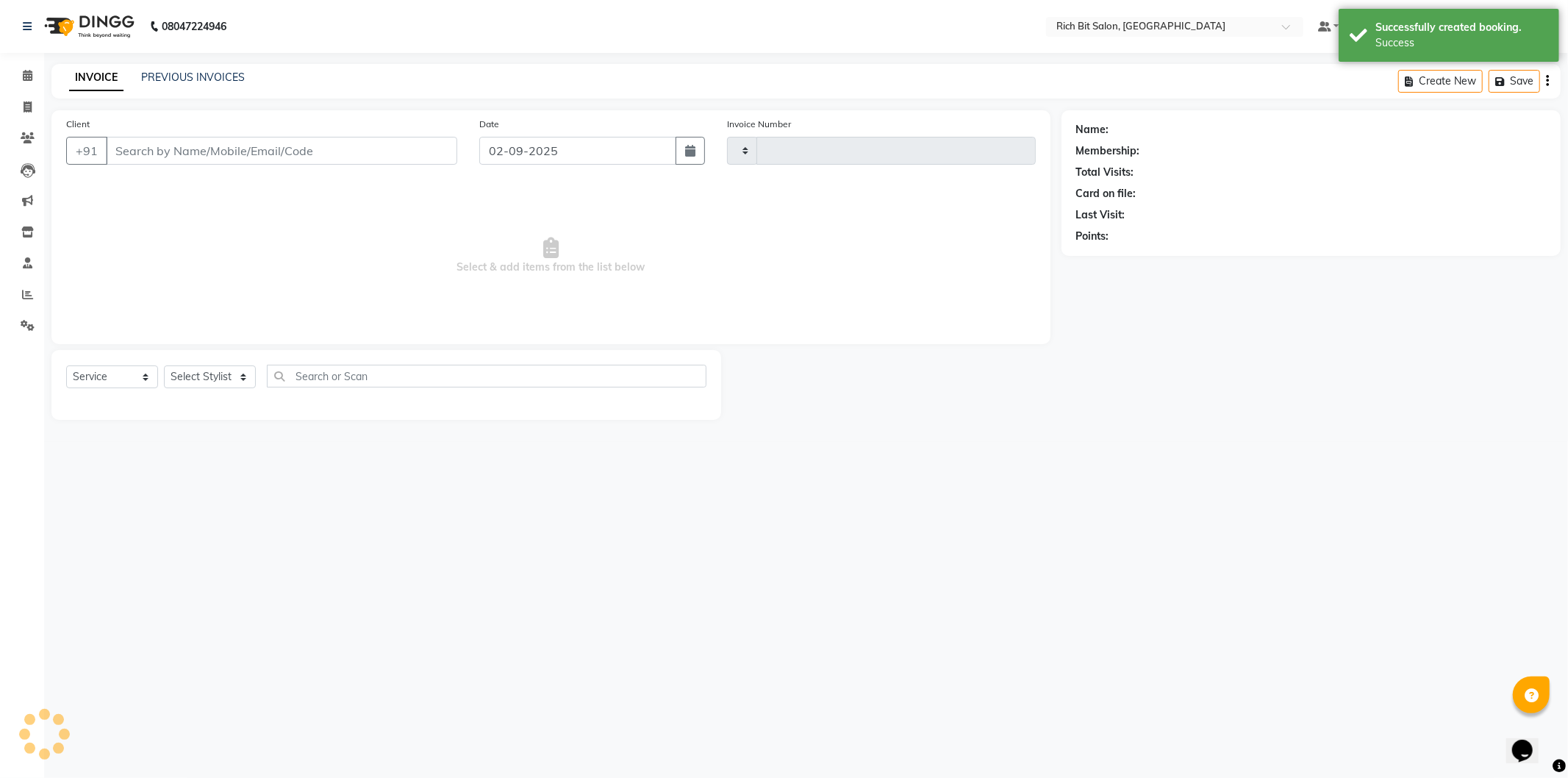
type input "1125"
select select "609"
type input "96******55"
select select "8681"
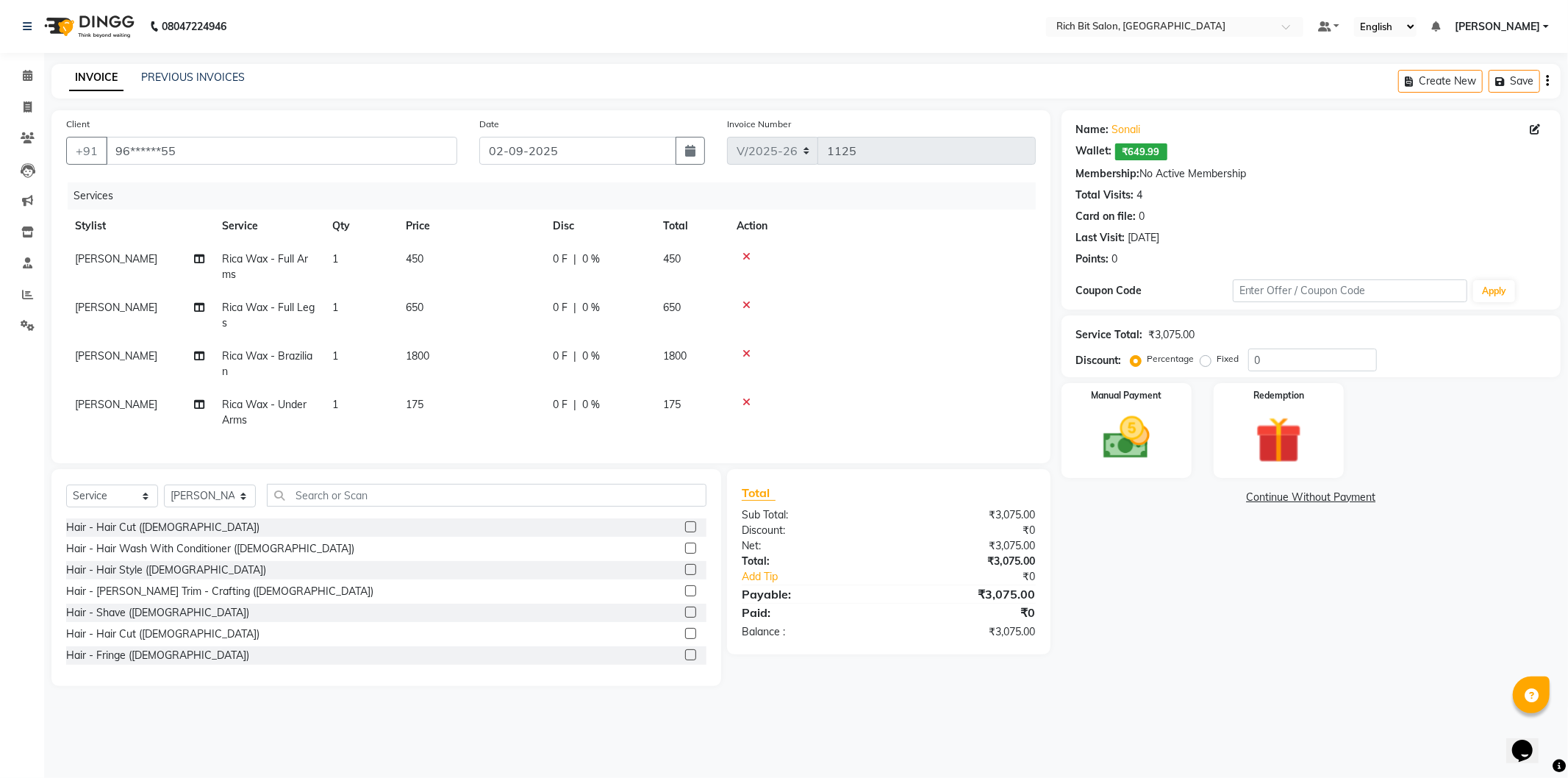
click at [429, 356] on span "1800" at bounding box center [418, 355] width 24 height 13
select select "8681"
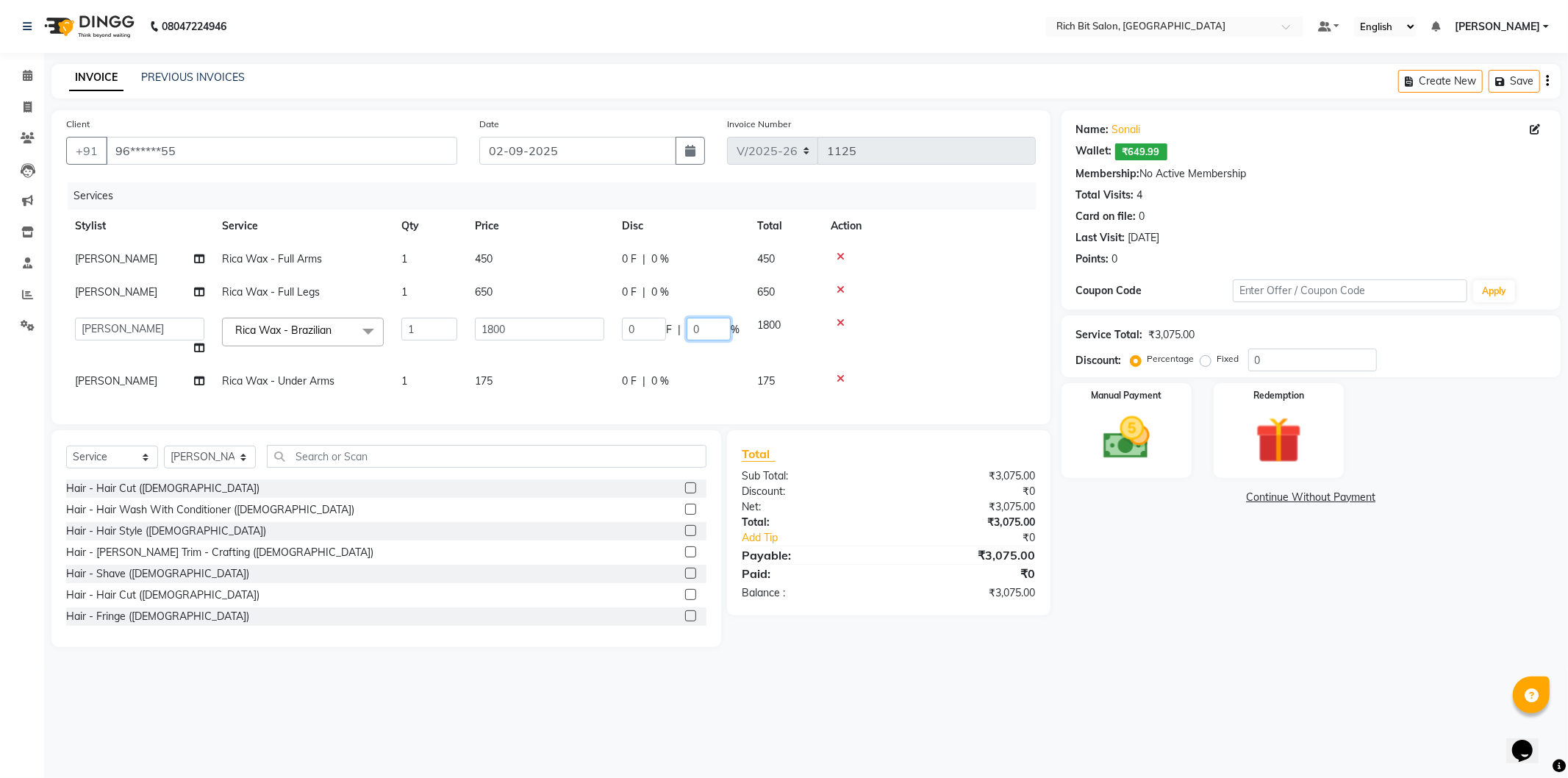
drag, startPoint x: 452, startPoint y: 325, endPoint x: 710, endPoint y: 321, distance: 258.0
click at [710, 321] on input "0" at bounding box center [709, 329] width 44 height 23
type input "020"
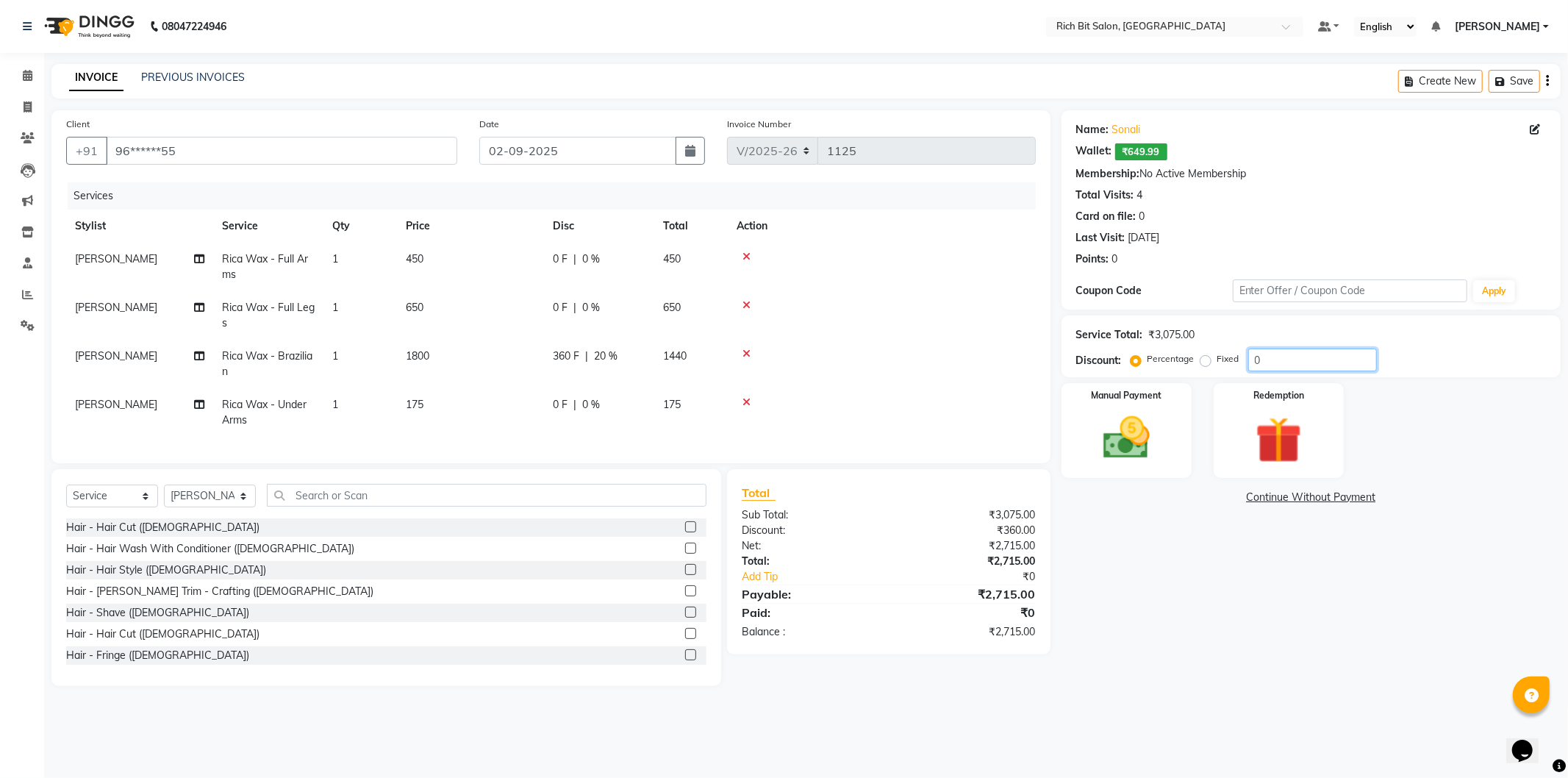
click at [1279, 358] on input "0" at bounding box center [1312, 359] width 129 height 23
type input "020"
click at [1218, 362] on label "Fixed" at bounding box center [1229, 358] width 22 height 13
click at [1209, 362] on input "Fixed" at bounding box center [1208, 358] width 10 height 10
radio input "true"
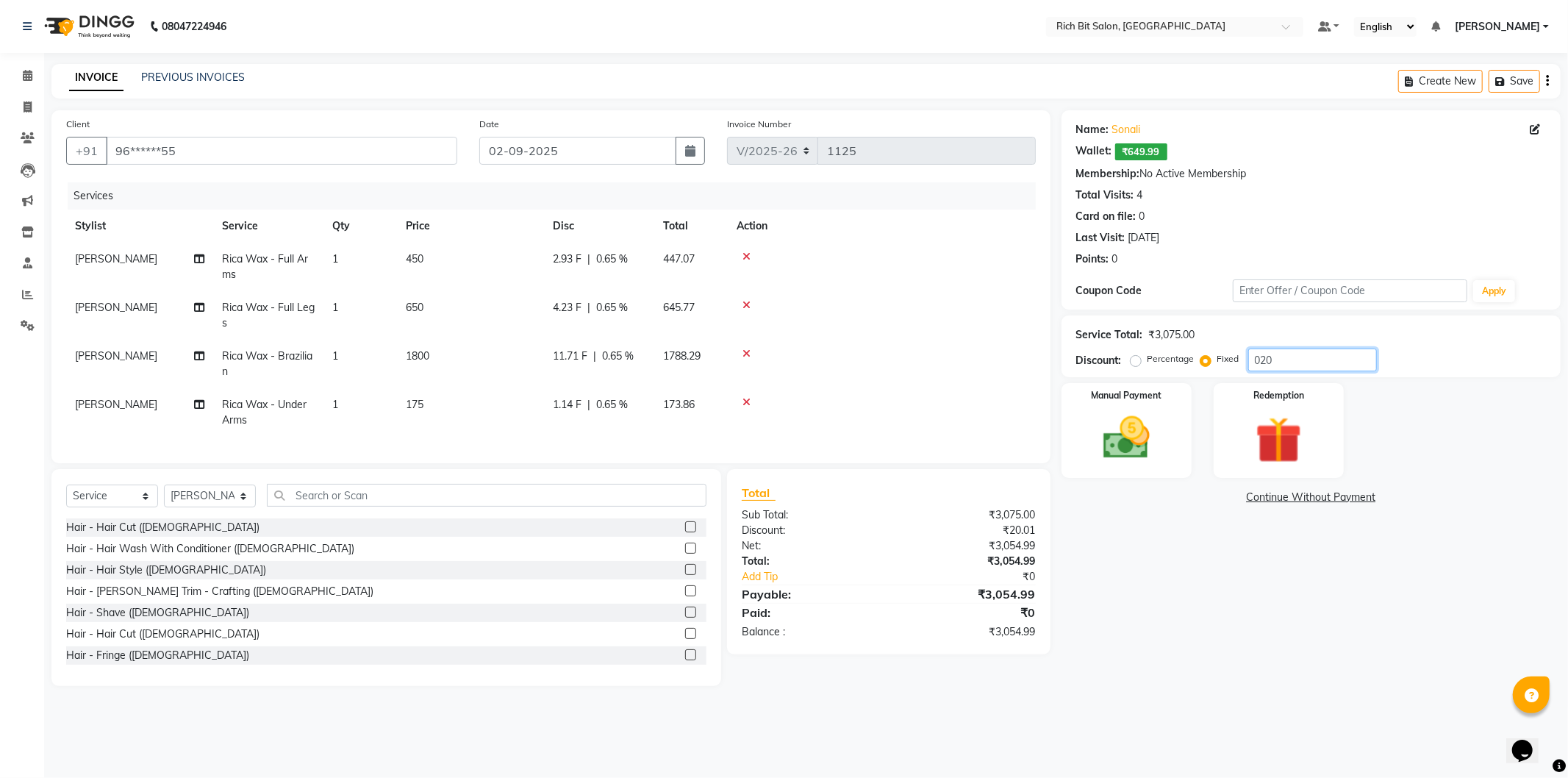
click at [1278, 354] on input "020" at bounding box center [1312, 359] width 129 height 23
type input "0"
click at [1277, 360] on input "number" at bounding box center [1312, 359] width 129 height 23
drag, startPoint x: 1276, startPoint y: 354, endPoint x: 1252, endPoint y: 363, distance: 25.6
click at [1275, 354] on input "25" at bounding box center [1312, 359] width 129 height 23
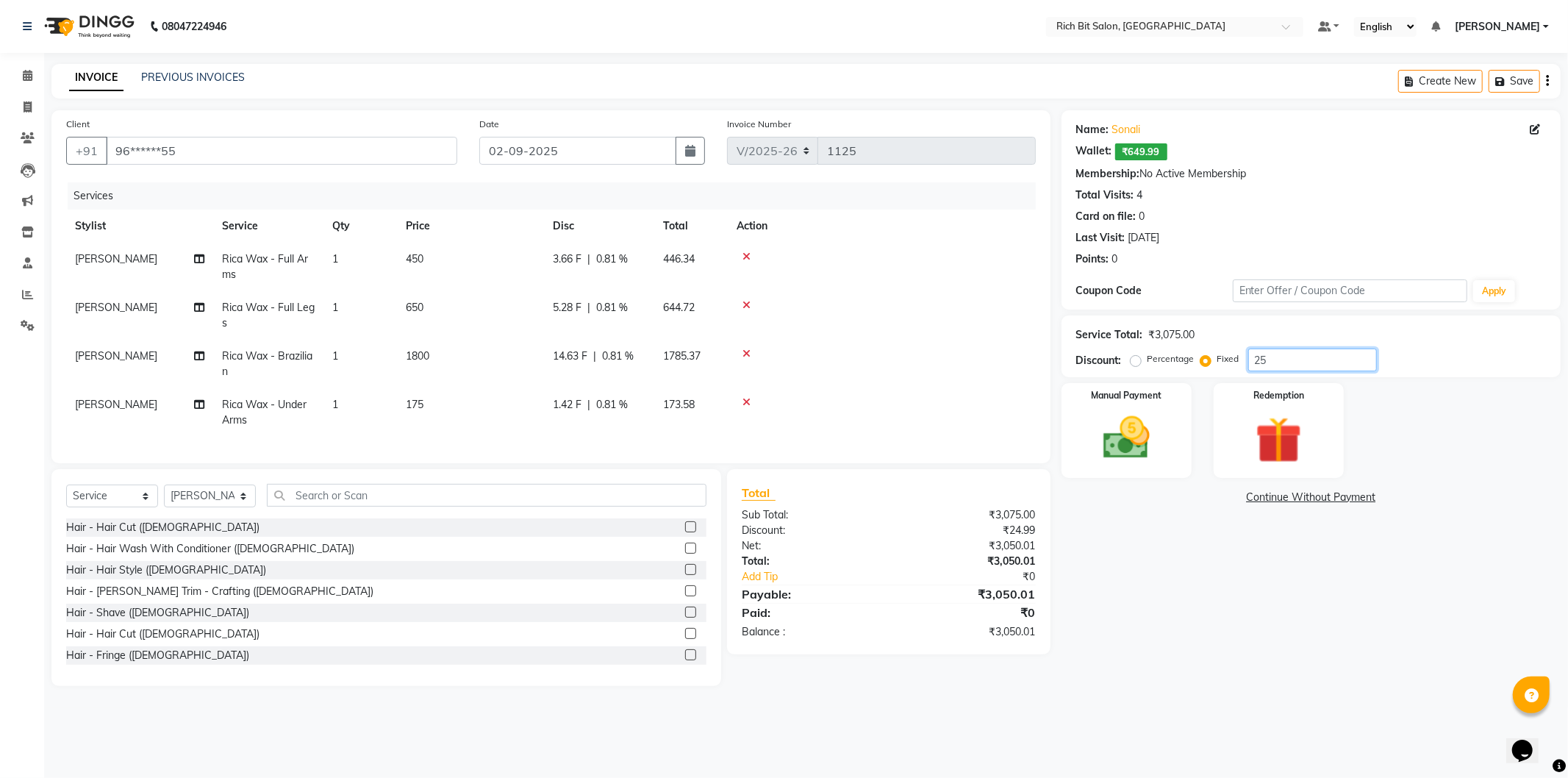
click at [1272, 360] on input "25" at bounding box center [1312, 359] width 129 height 23
click at [1142, 360] on div "Percentage" at bounding box center [1164, 358] width 61 height 18
click at [1267, 361] on input "25" at bounding box center [1312, 359] width 129 height 23
type input "2"
click at [1269, 359] on input "20" at bounding box center [1312, 359] width 129 height 23
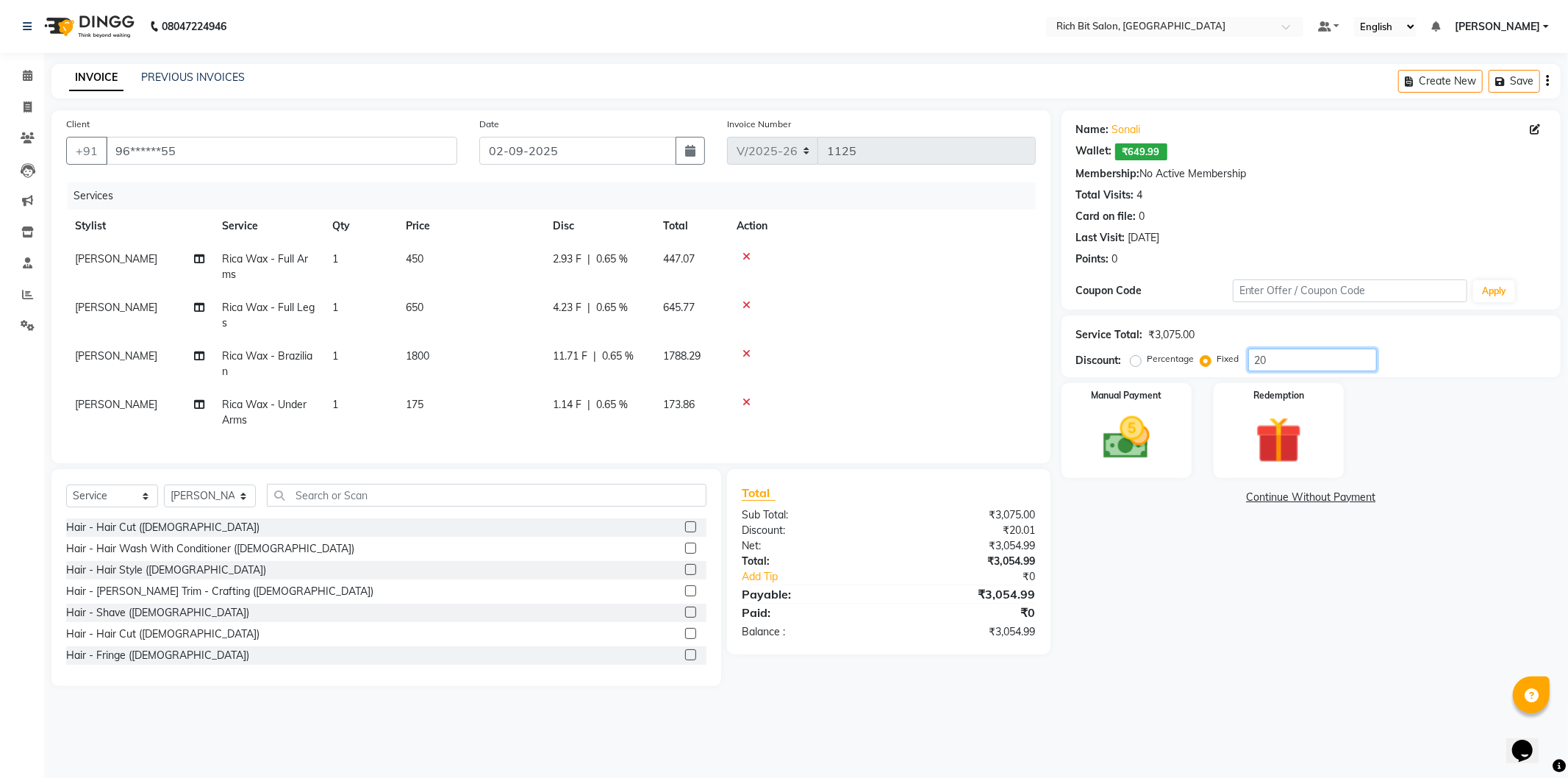
type input "2"
click at [601, 351] on div "0 F | 0 %" at bounding box center [599, 356] width 93 height 16
select select "8681"
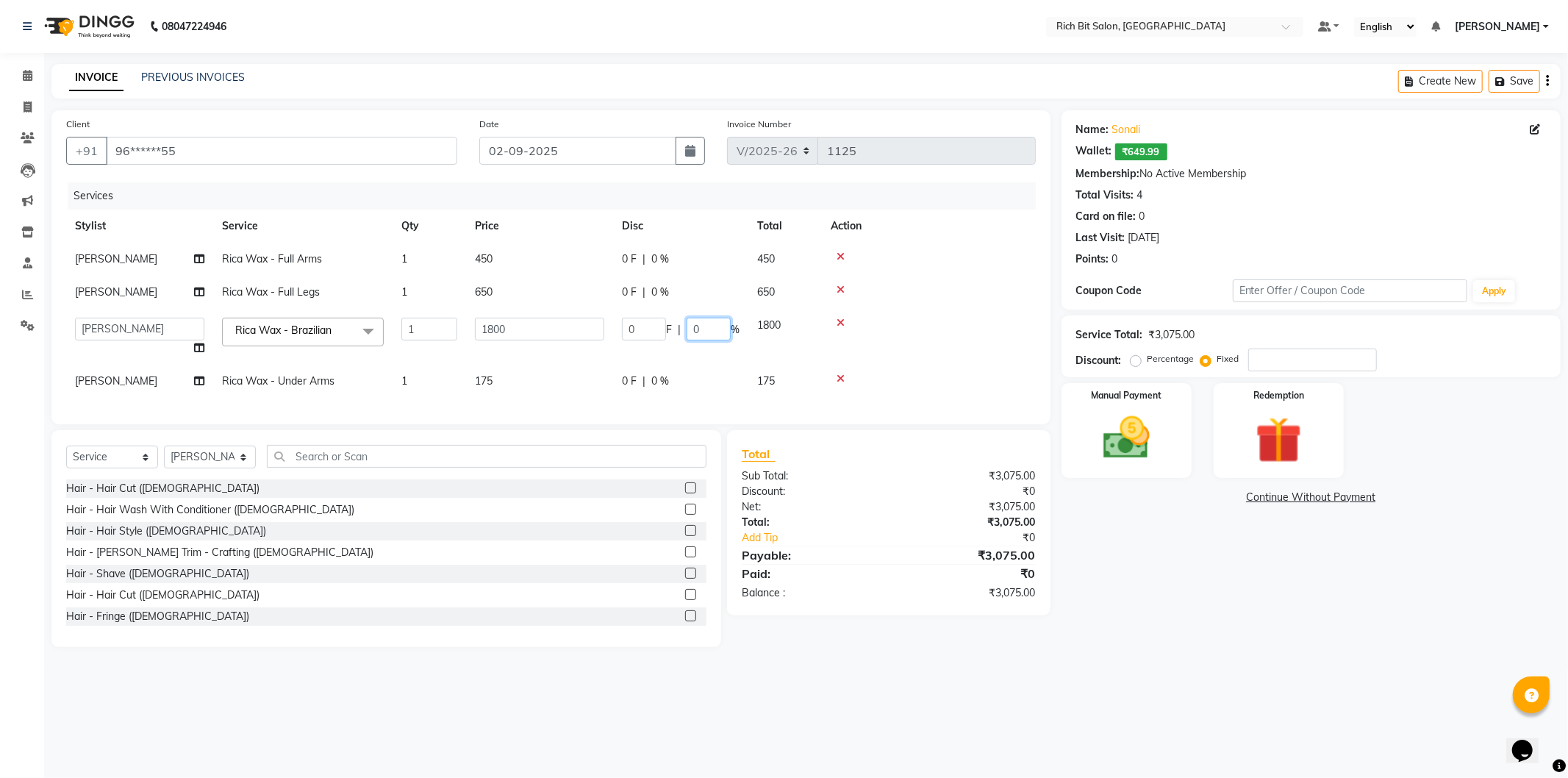
click at [710, 329] on input "0" at bounding box center [709, 329] width 44 height 23
type input "020"
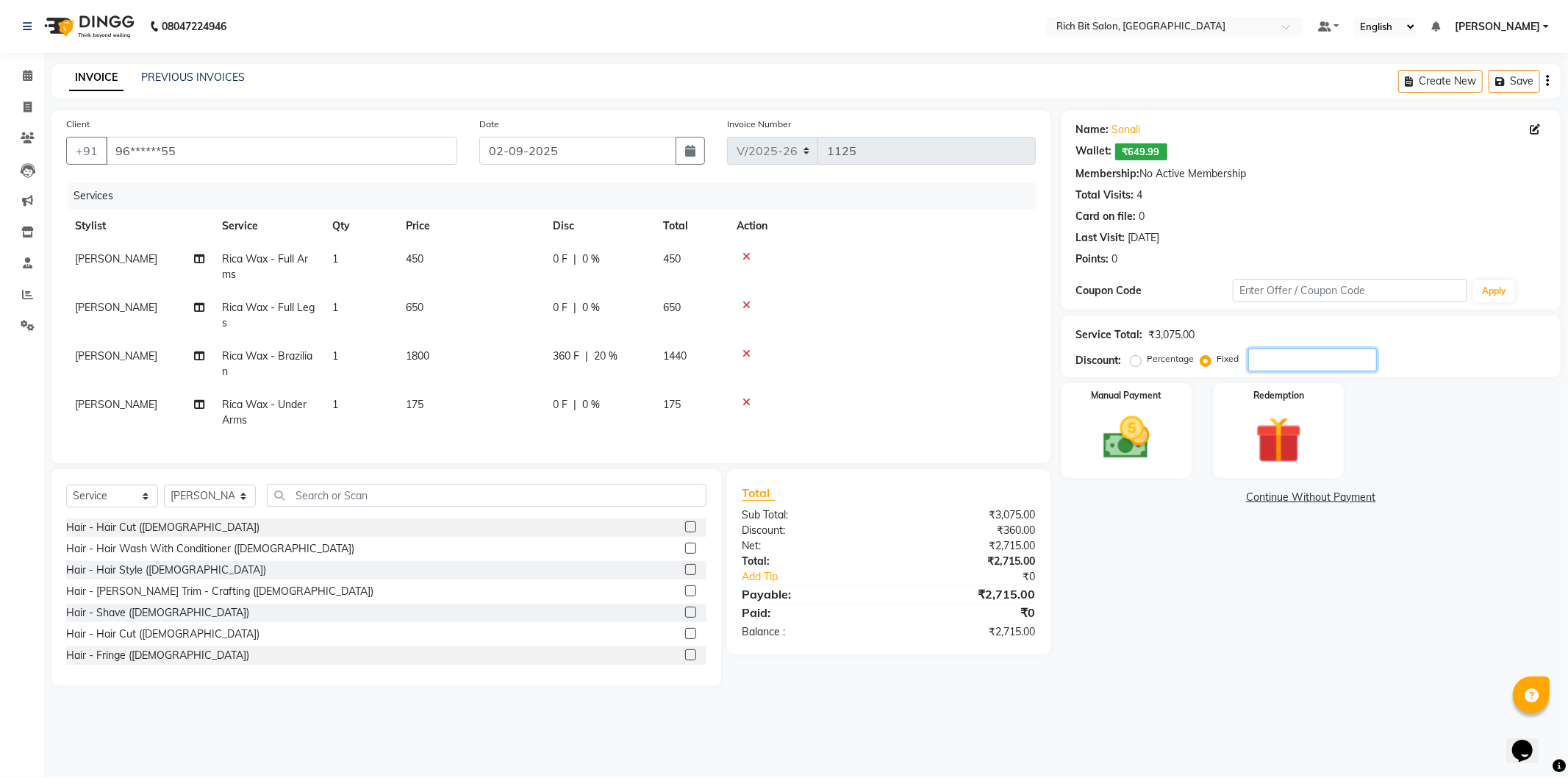
click at [1266, 356] on input "number" at bounding box center [1312, 359] width 129 height 23
type input "20"
click at [1148, 364] on label "Percentage" at bounding box center [1171, 358] width 47 height 13
click at [1134, 364] on input "Percentage" at bounding box center [1138, 358] width 10 height 10
radio input "true"
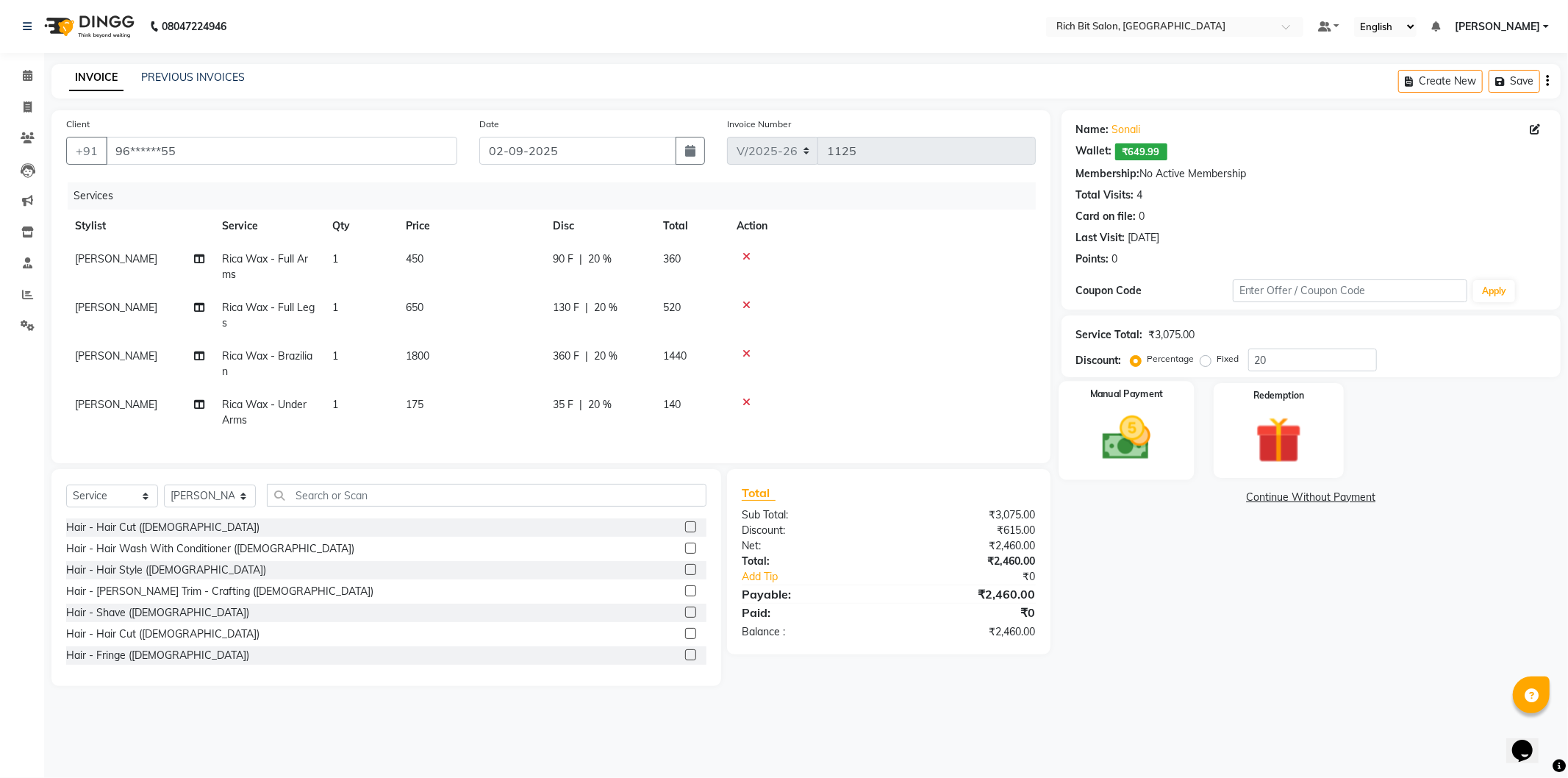
click at [1174, 445] on div "Manual Payment" at bounding box center [1126, 431] width 136 height 99
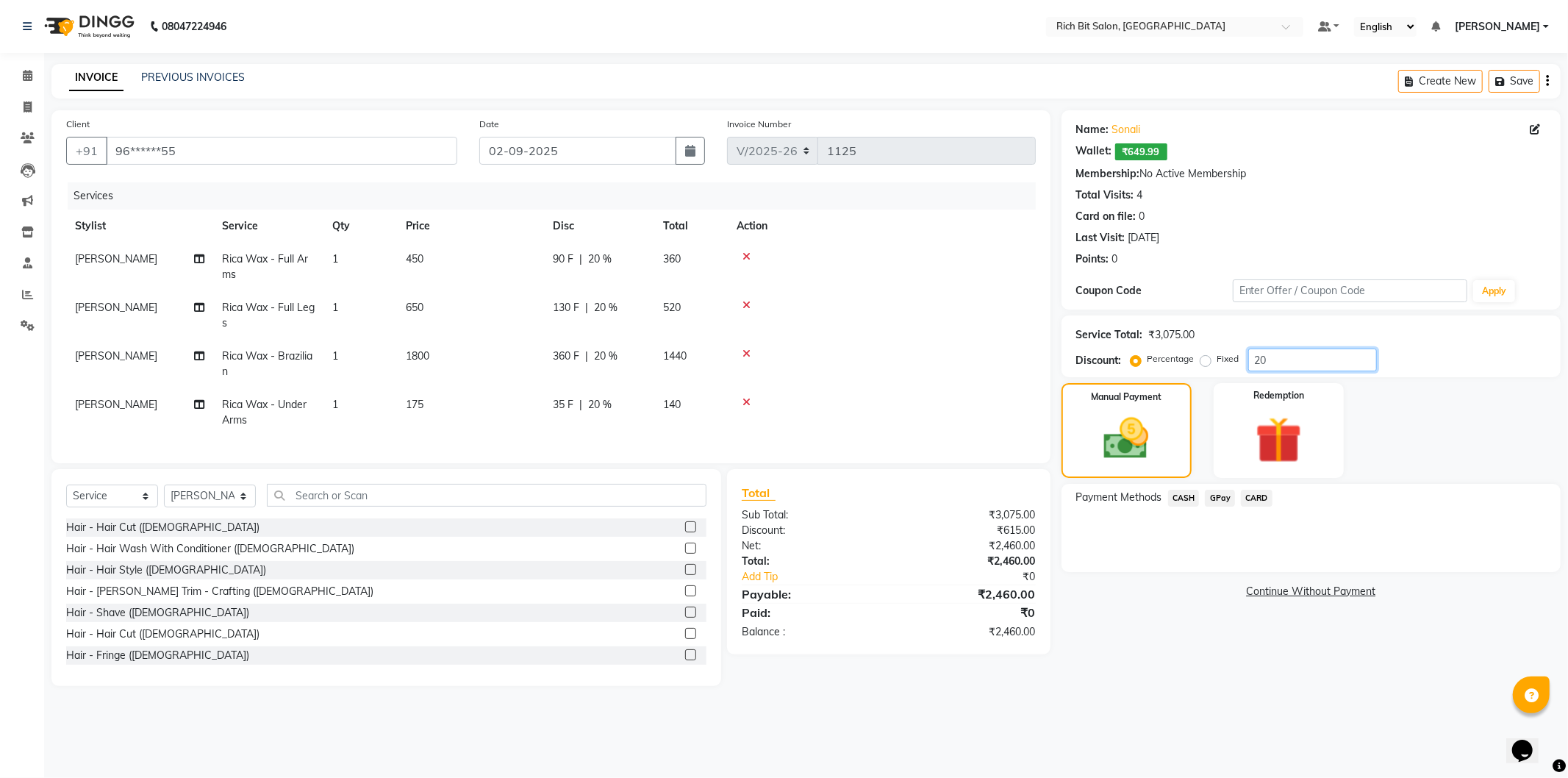
click at [1268, 358] on input "20" at bounding box center [1312, 359] width 129 height 23
type input "2"
type input "21"
click at [1225, 429] on div "Redemption" at bounding box center [1278, 431] width 136 height 99
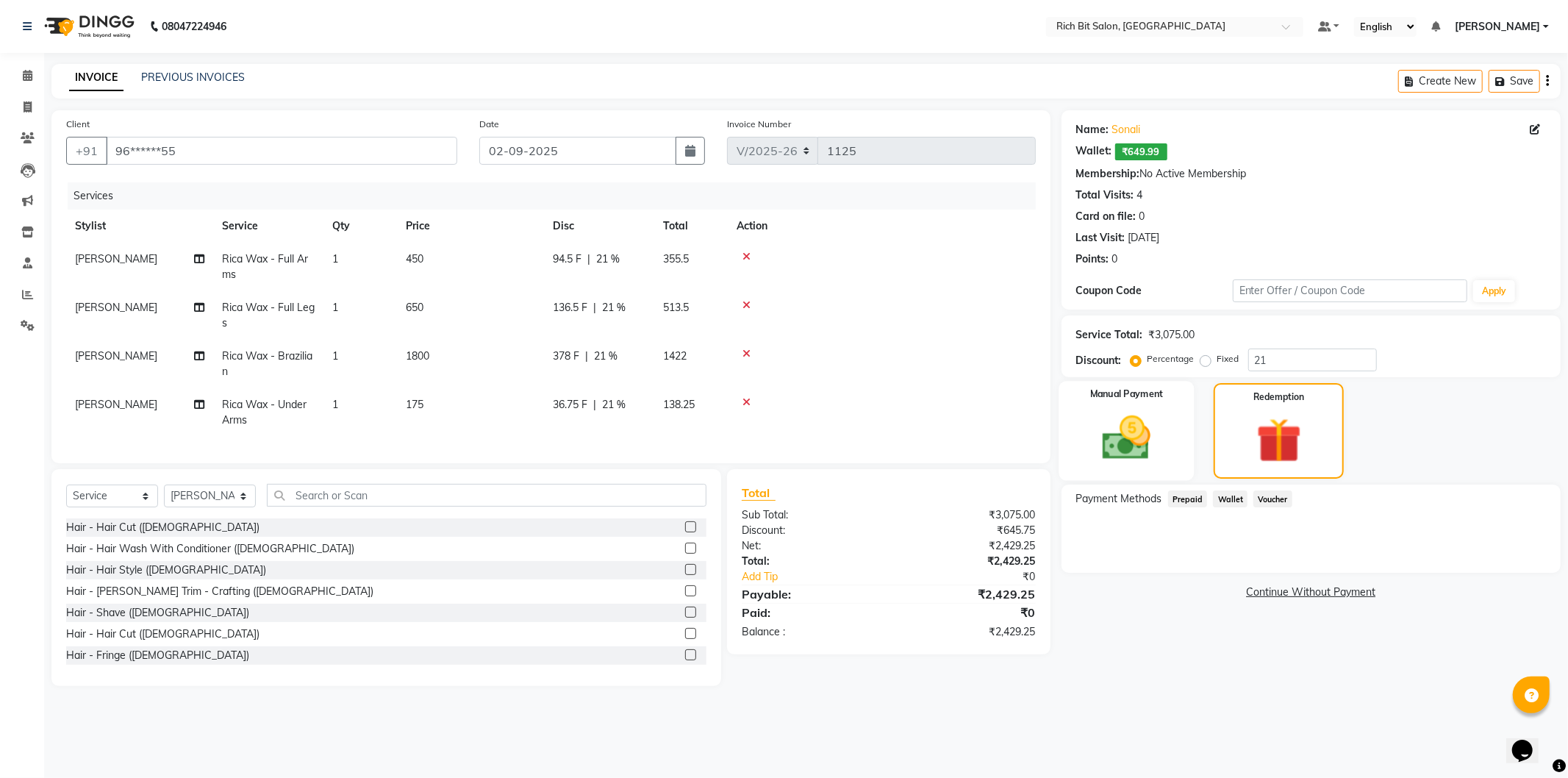
click at [1173, 436] on div "Manual Payment" at bounding box center [1126, 431] width 136 height 100
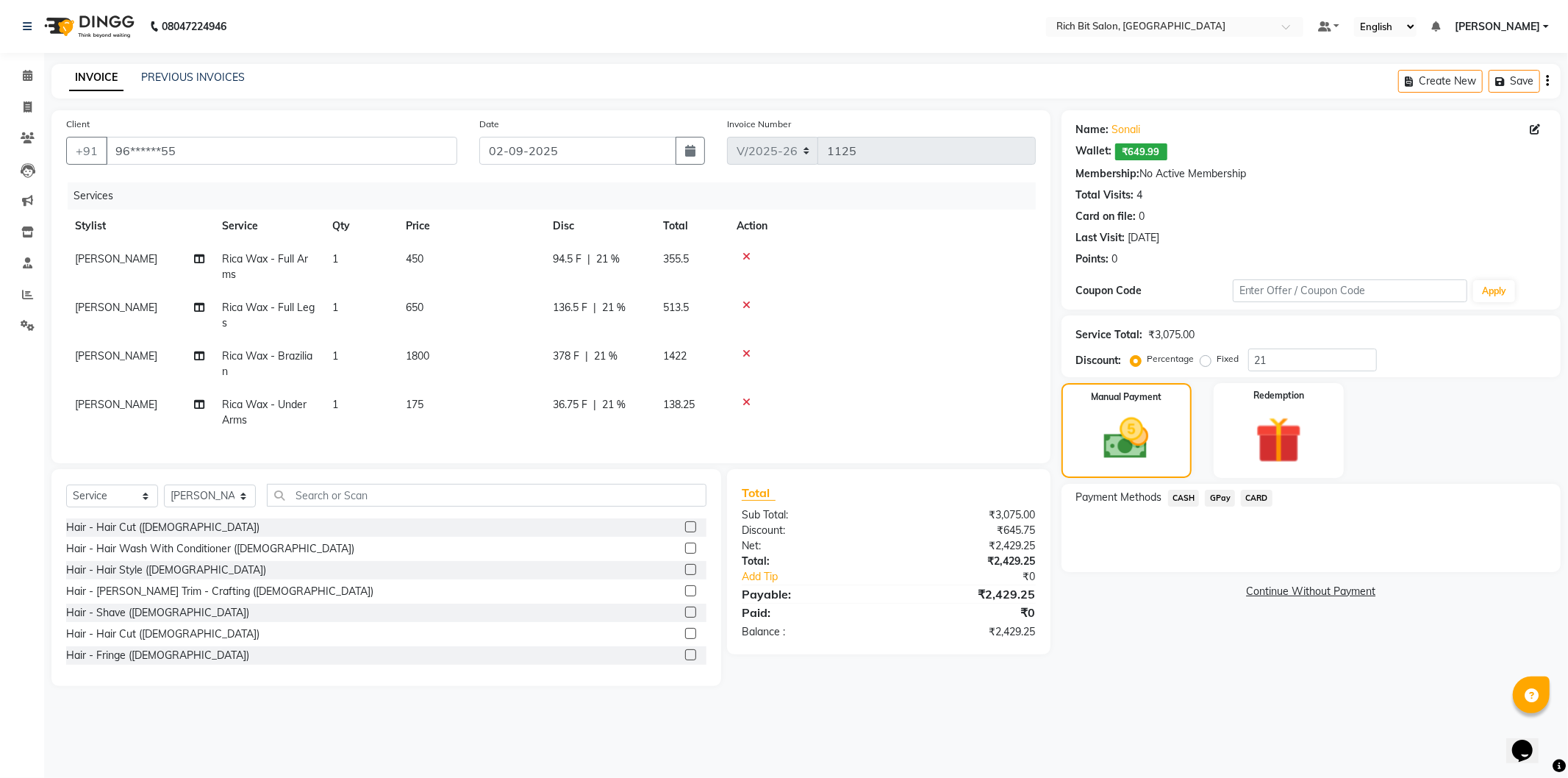
click at [1218, 360] on label "Fixed" at bounding box center [1229, 358] width 22 height 13
click at [1203, 360] on input "Fixed" at bounding box center [1208, 358] width 10 height 10
radio input "true"
click at [1148, 363] on label "Percentage" at bounding box center [1171, 358] width 47 height 13
click at [1140, 363] on input "Percentage" at bounding box center [1138, 358] width 10 height 10
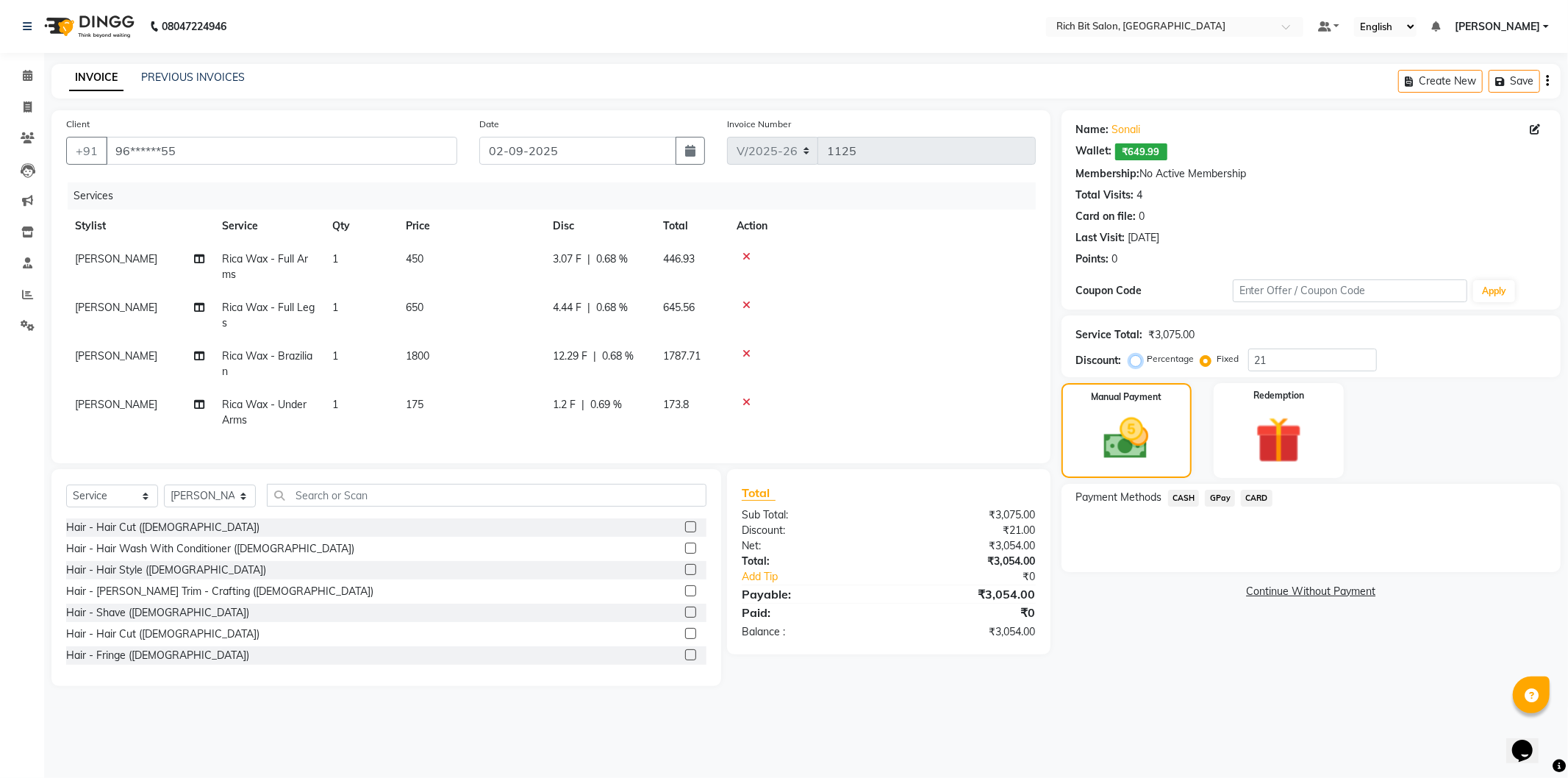
radio input "true"
click at [135, 157] on input "96******55" at bounding box center [281, 151] width 351 height 28
click at [206, 152] on input "96******55" at bounding box center [281, 151] width 351 height 28
click at [184, 151] on input "96******55" at bounding box center [281, 151] width 351 height 28
click at [63, 27] on img at bounding box center [88, 27] width 100 height 42
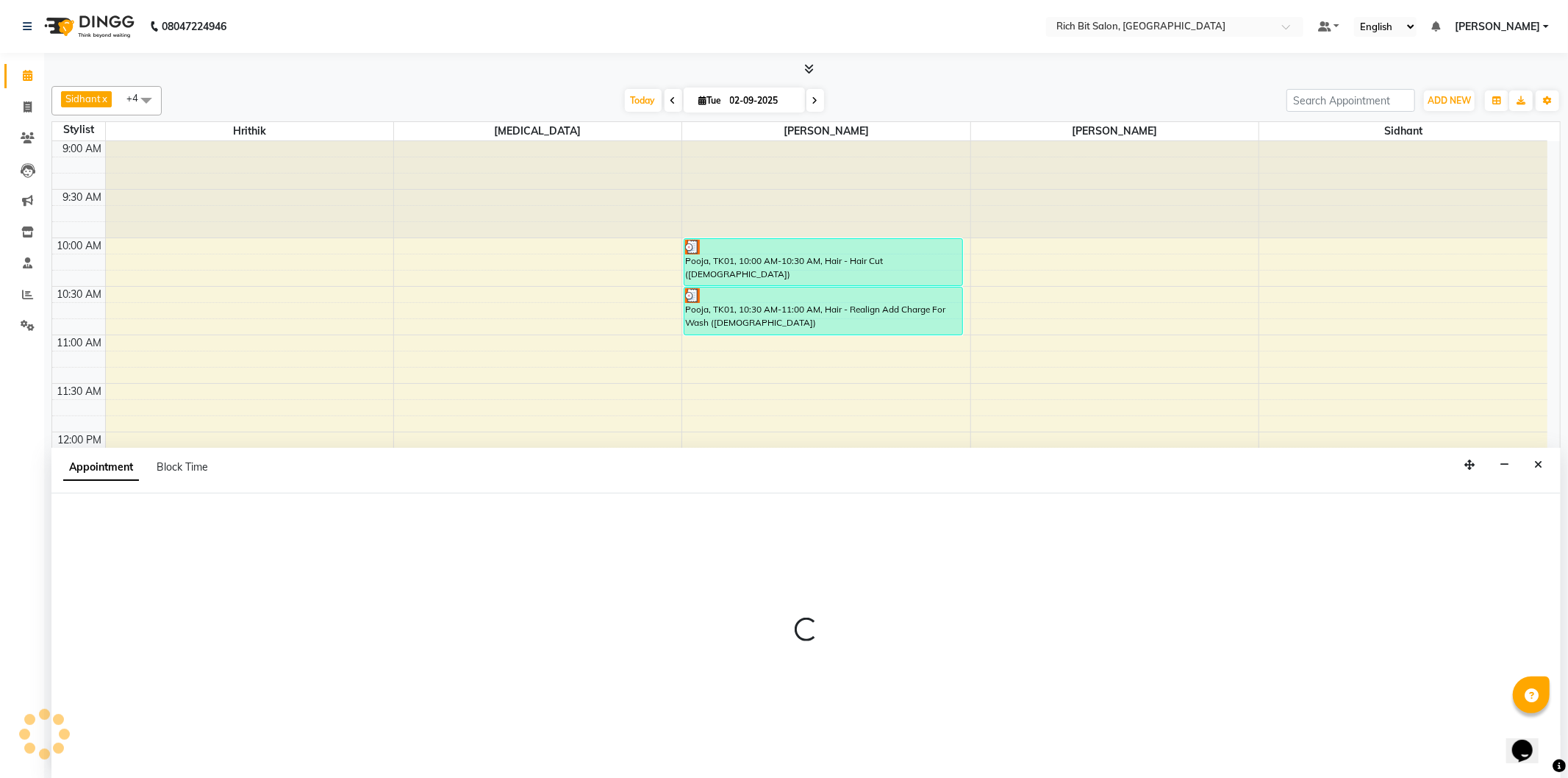
select select "74528"
select select "735"
select select "tentative"
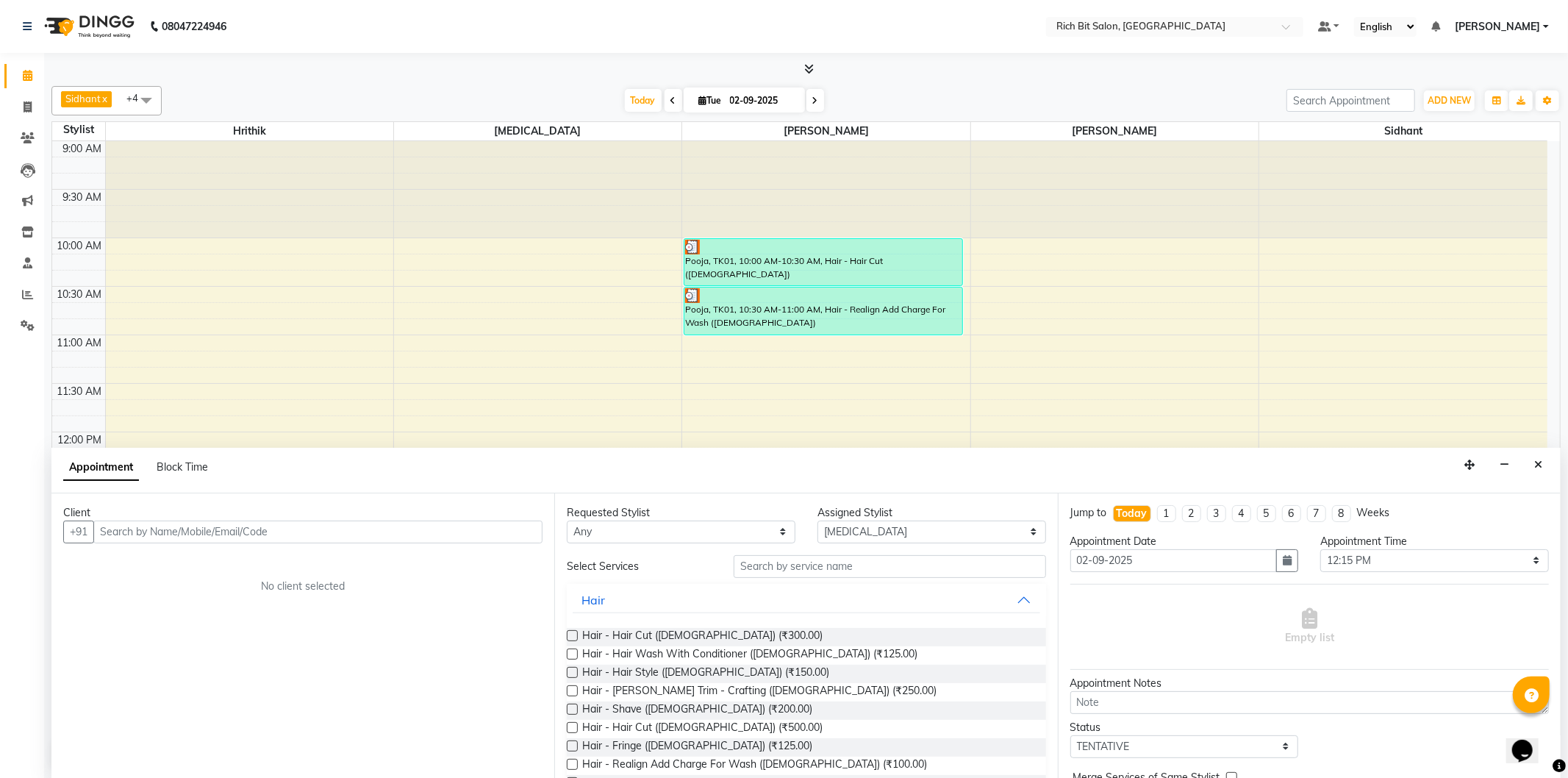
click at [252, 533] on input "text" at bounding box center [318, 532] width 449 height 23
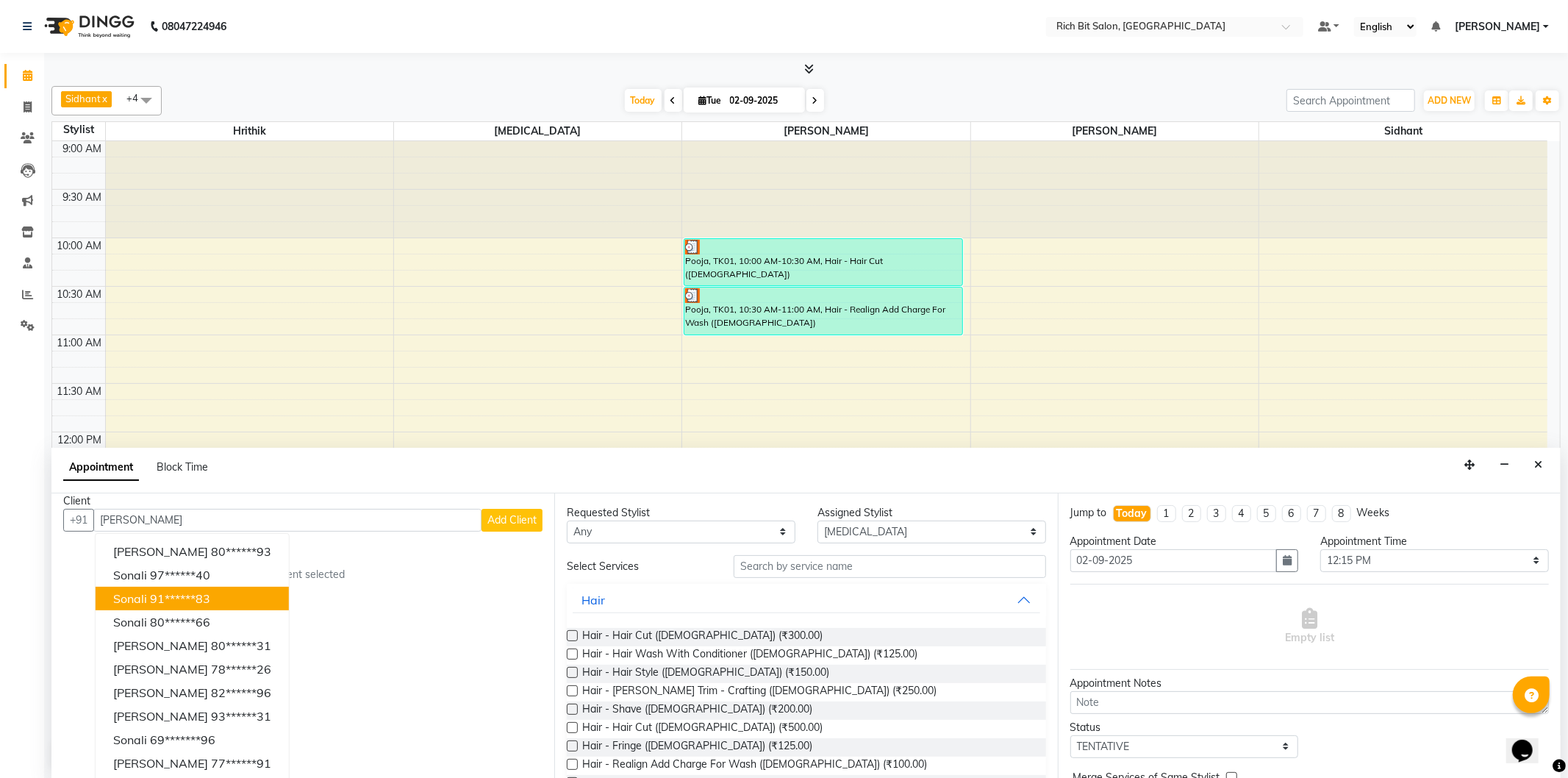
scroll to position [15, 0]
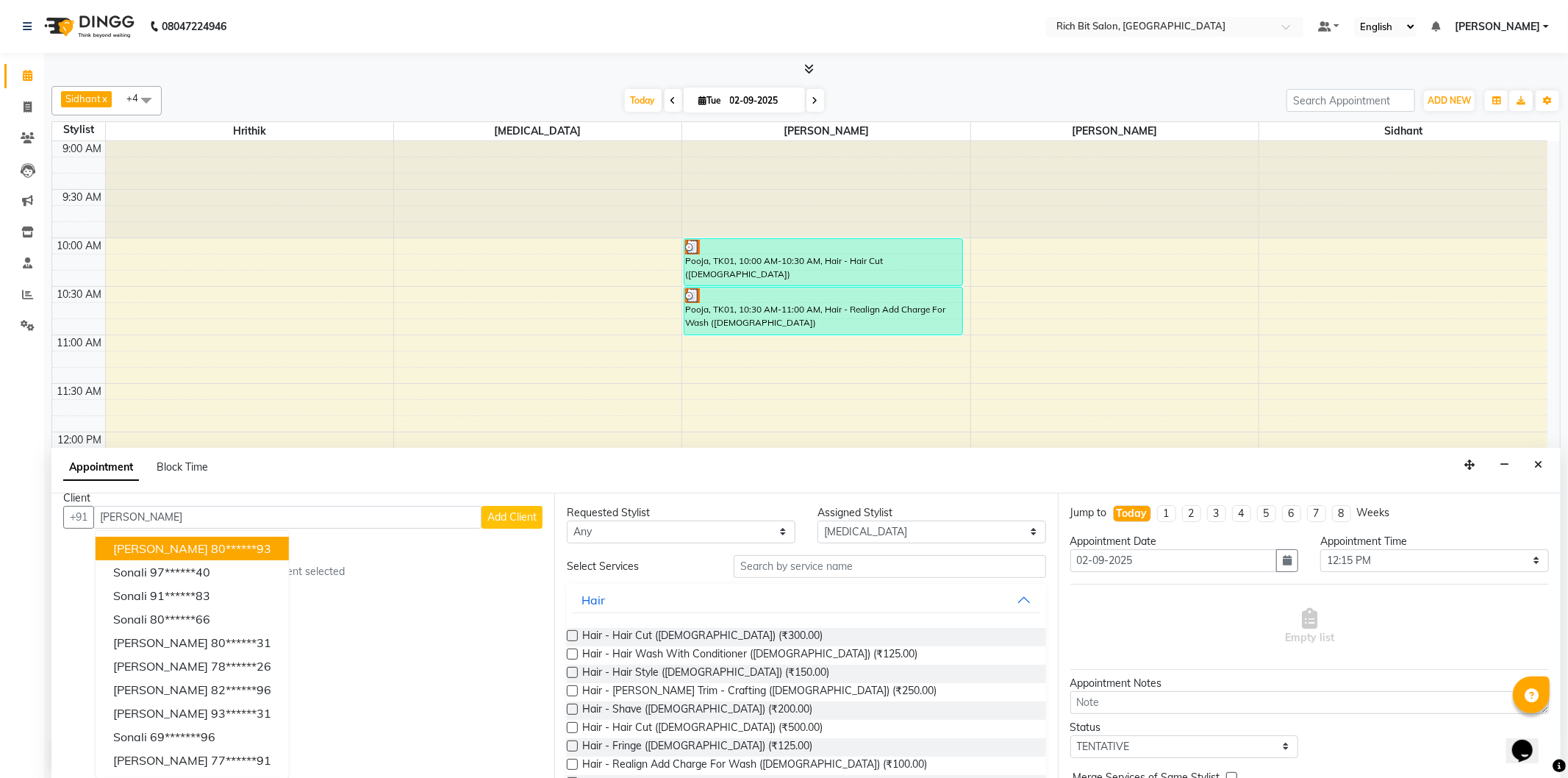
click at [133, 515] on input "[PERSON_NAME]" at bounding box center [287, 517] width 388 height 23
type input "s"
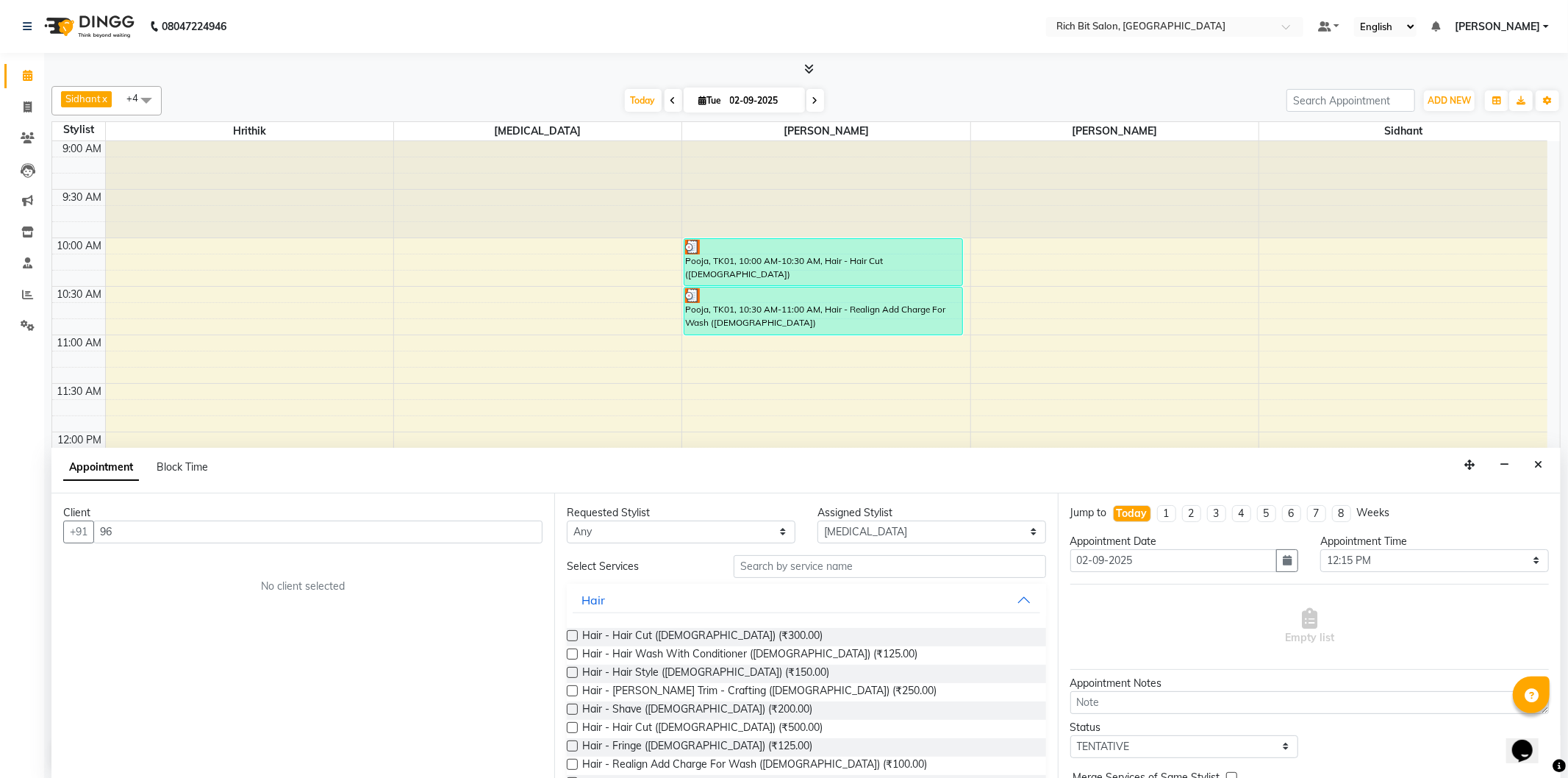
click at [120, 527] on input "96" at bounding box center [318, 532] width 449 height 23
type input "9"
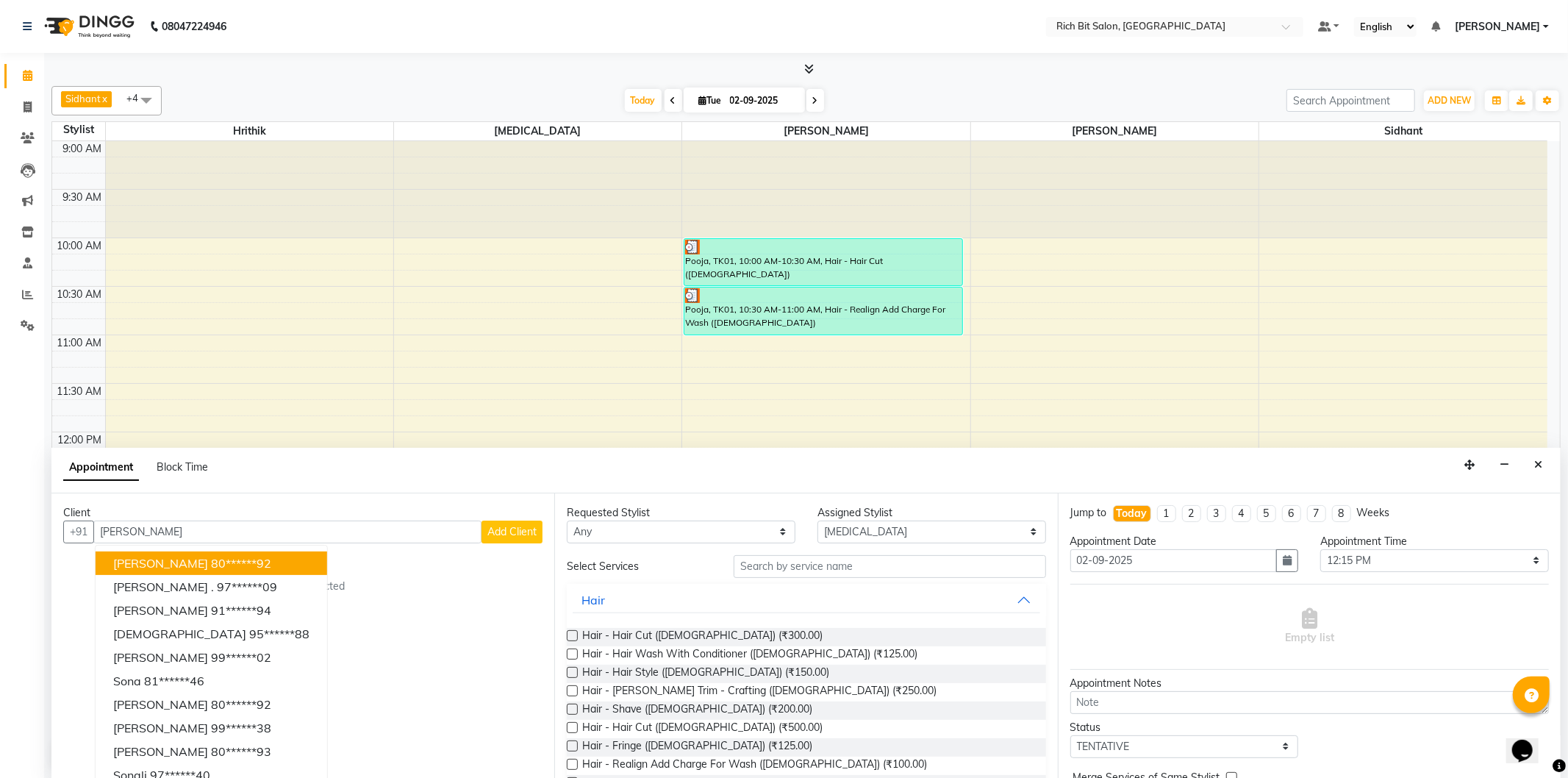
type input "Sonali"
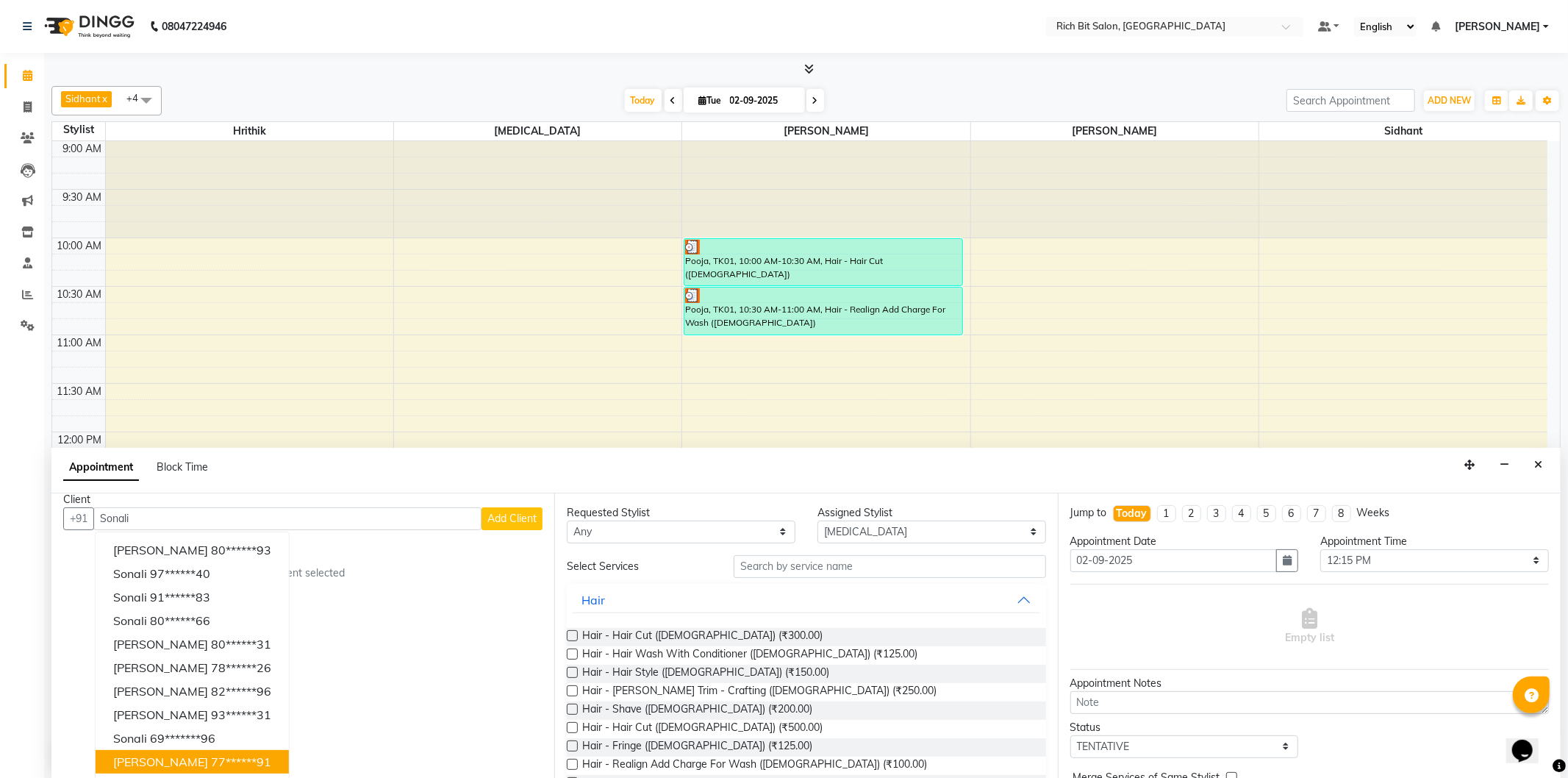
scroll to position [15, 0]
